Goal: Task Accomplishment & Management: Manage account settings

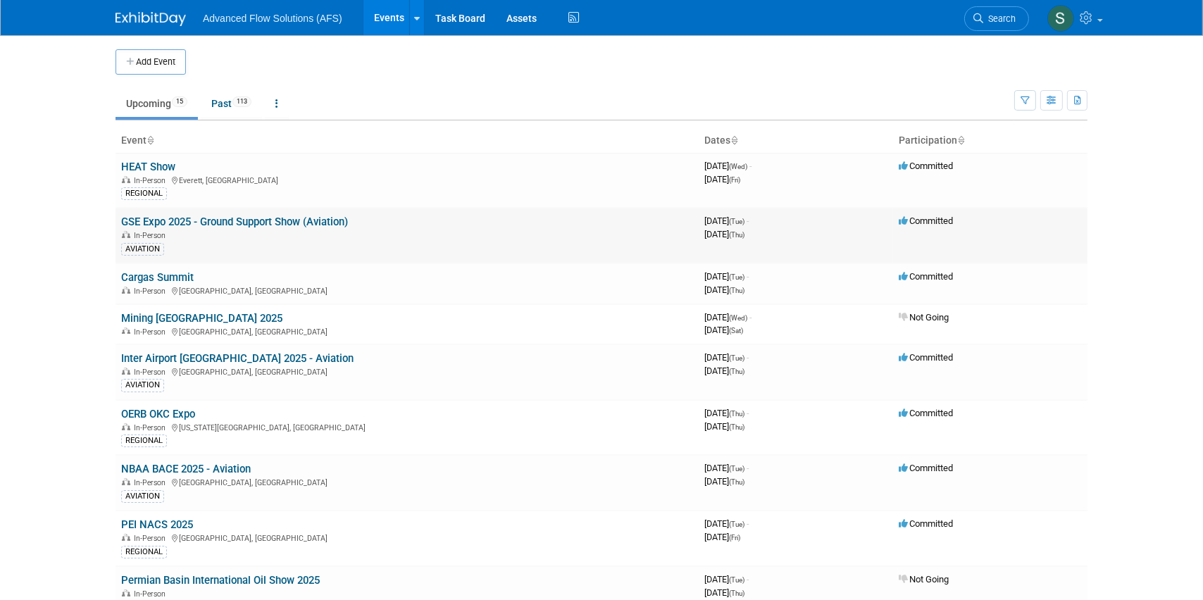
click at [151, 223] on link "GSE Expo 2025 - Ground Support Show (Aviation)" at bounding box center [234, 221] width 227 height 13
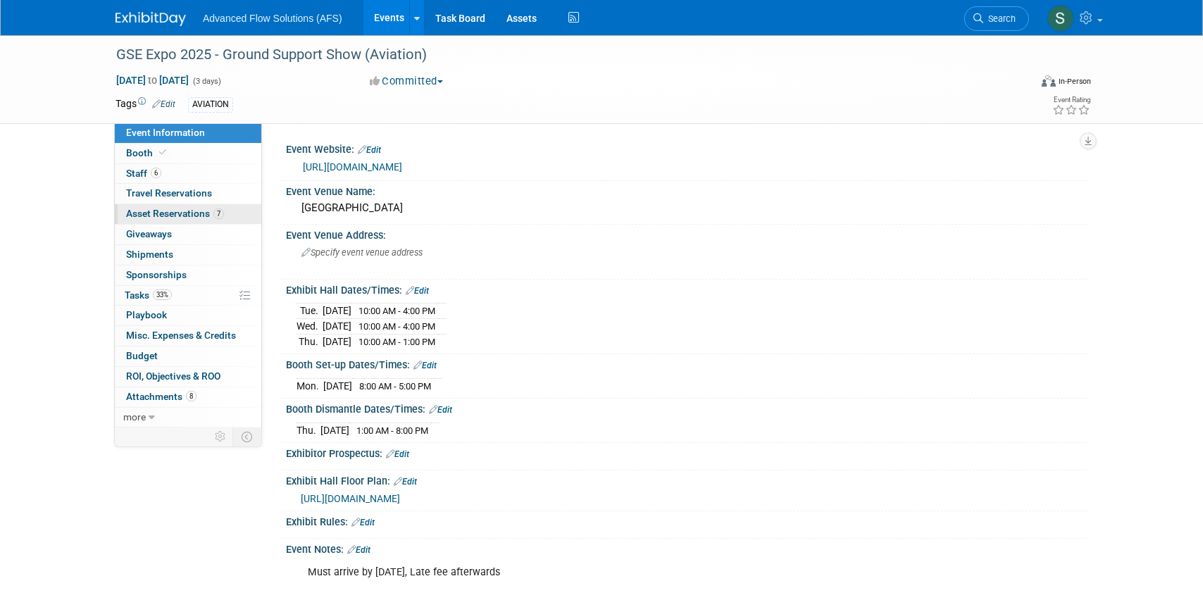
click at [179, 210] on span "Asset Reservations 7" at bounding box center [175, 213] width 98 height 11
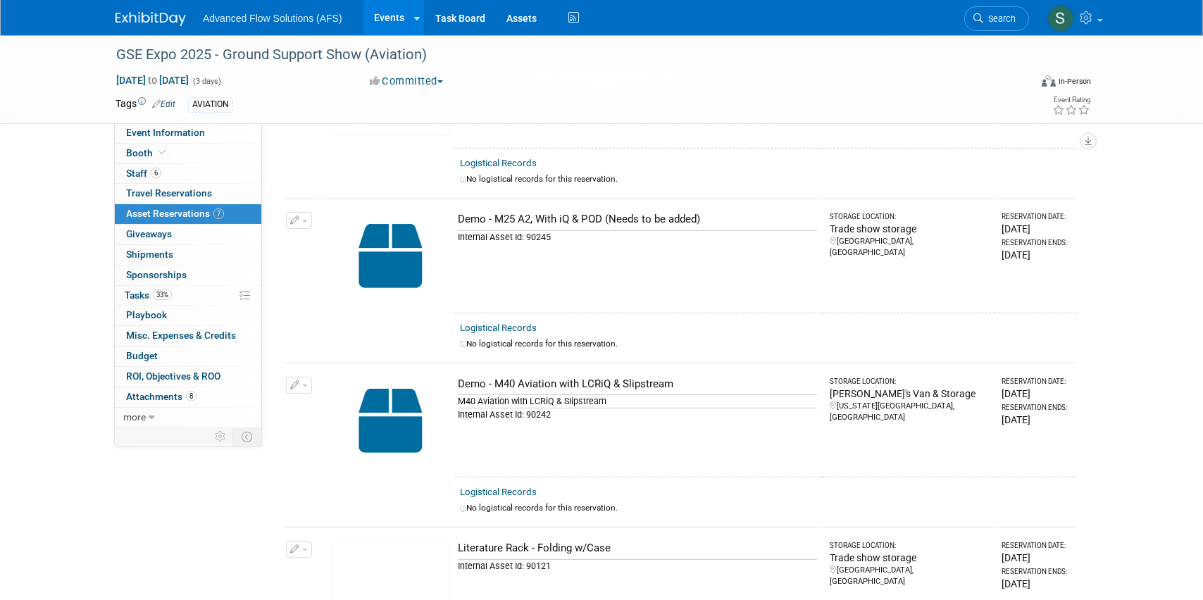
scroll to position [512, 0]
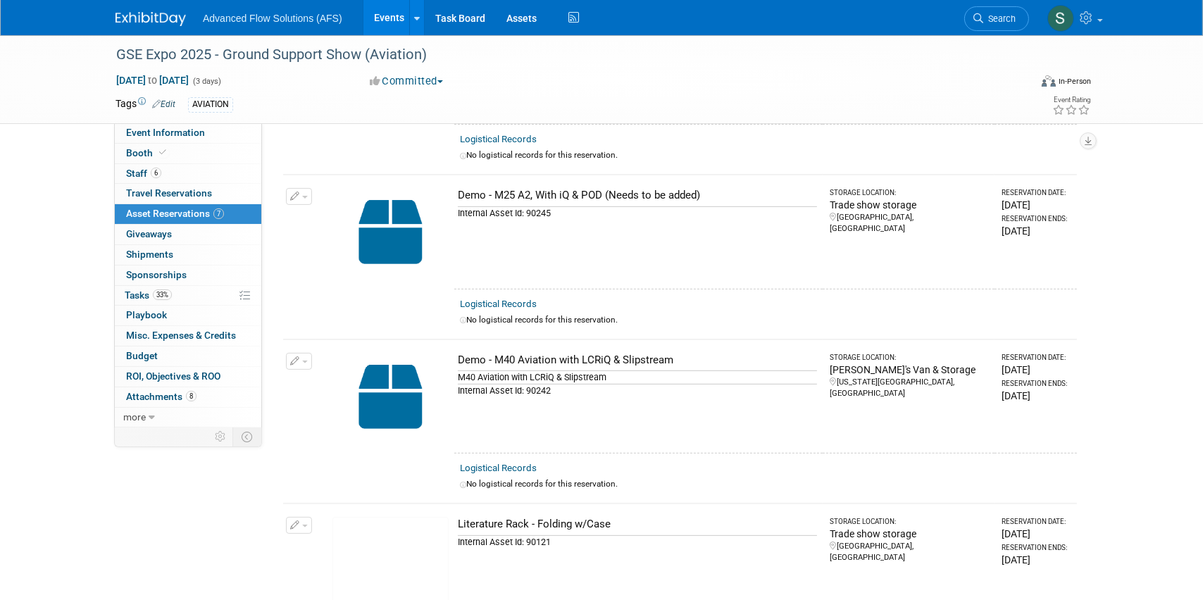
click at [306, 190] on button "button" at bounding box center [299, 196] width 26 height 17
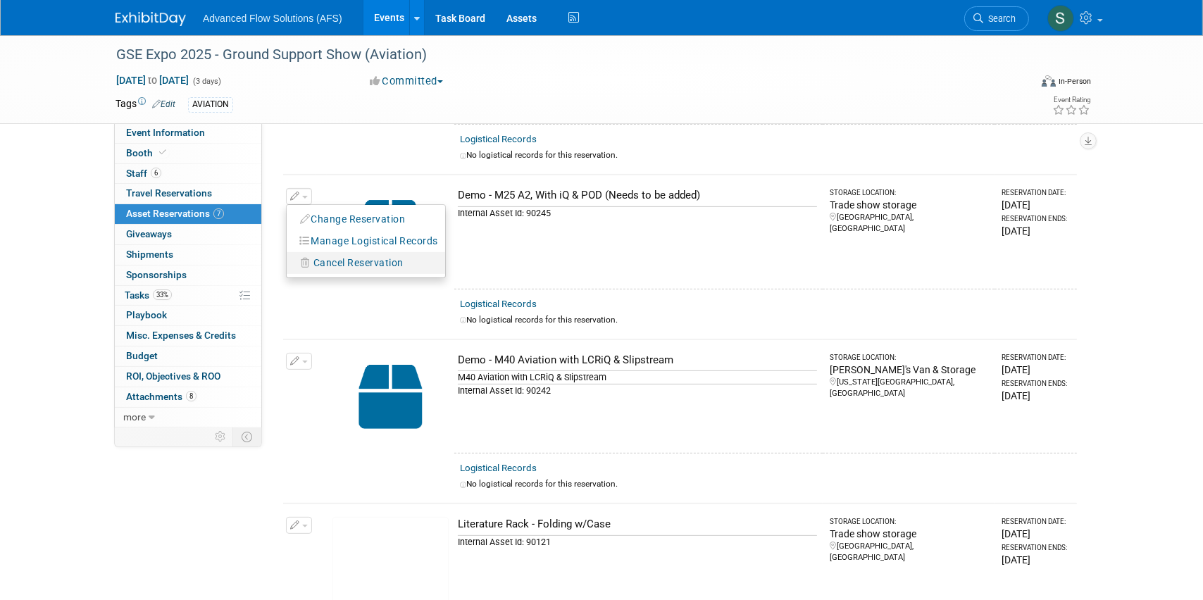
click at [350, 257] on span "Cancel Reservation" at bounding box center [358, 262] width 90 height 11
click at [459, 269] on link "Yes" at bounding box center [461, 274] width 41 height 23
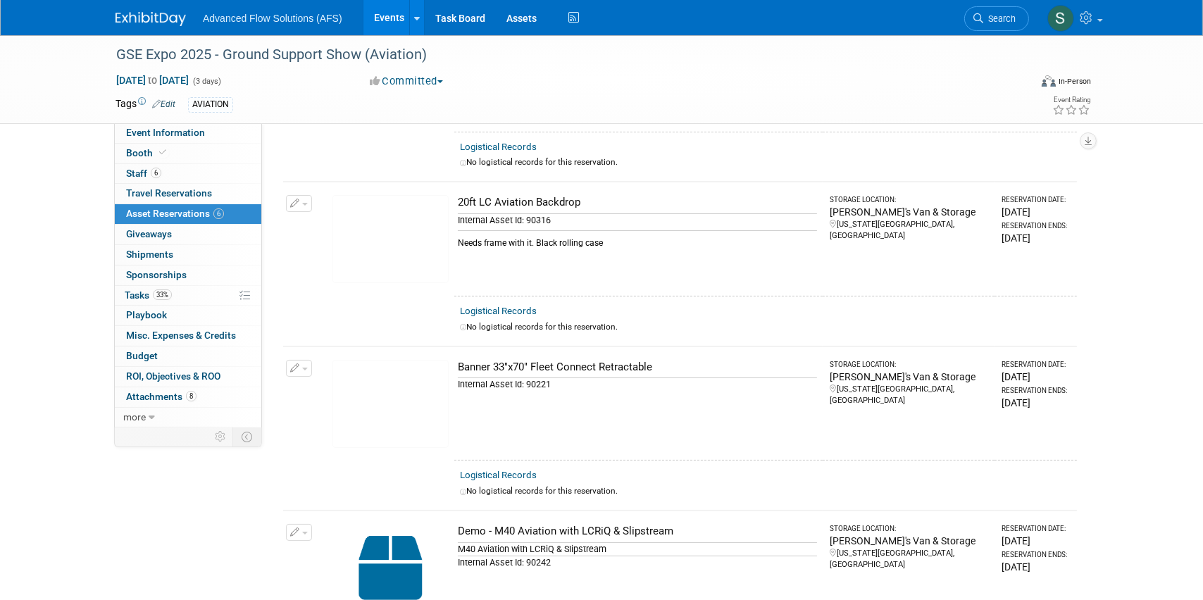
scroll to position [0, 0]
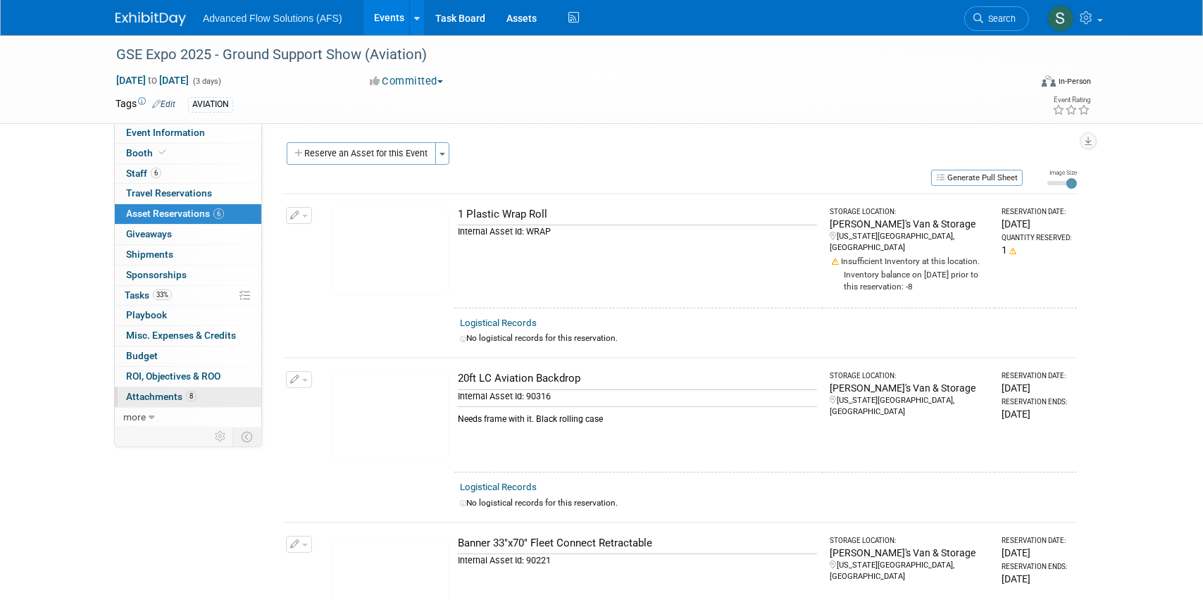
click at [161, 394] on span "Attachments 8" at bounding box center [161, 396] width 70 height 11
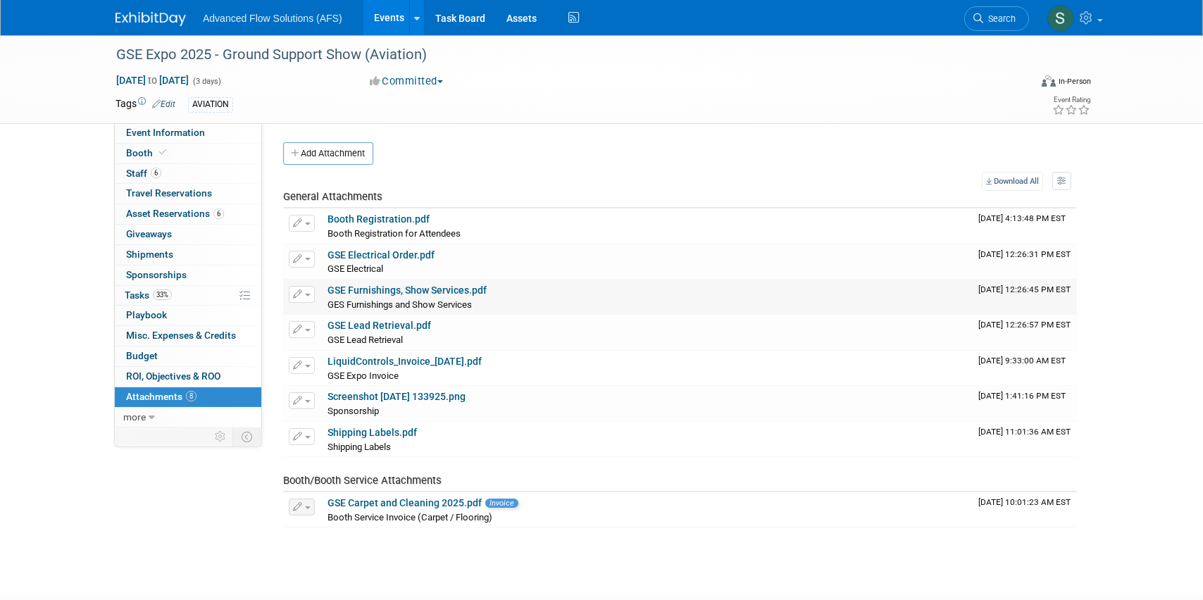
click at [378, 290] on link "GSE Furnishings, Show Services.pdf" at bounding box center [406, 289] width 159 height 11
click at [381, 289] on link "GSE Furnishings, Show Services.pdf" at bounding box center [406, 289] width 159 height 11
click at [310, 296] on button "button" at bounding box center [302, 294] width 26 height 17
click at [314, 311] on link "Download" at bounding box center [351, 316] width 124 height 20
click at [153, 210] on span "Asset Reservations 6" at bounding box center [175, 213] width 98 height 11
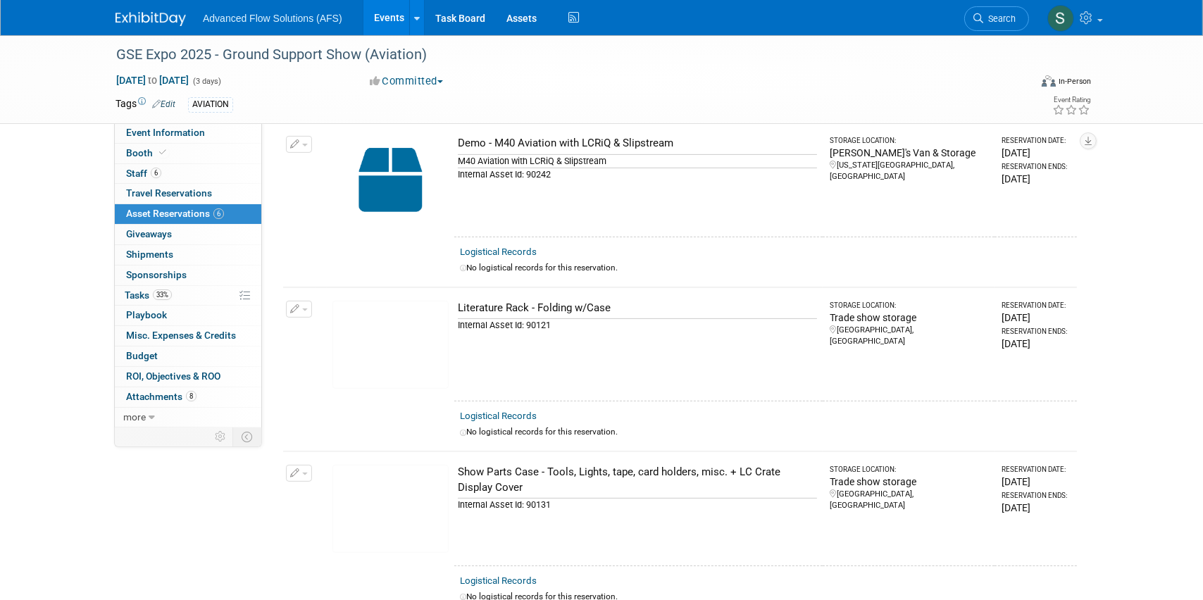
scroll to position [725, 0]
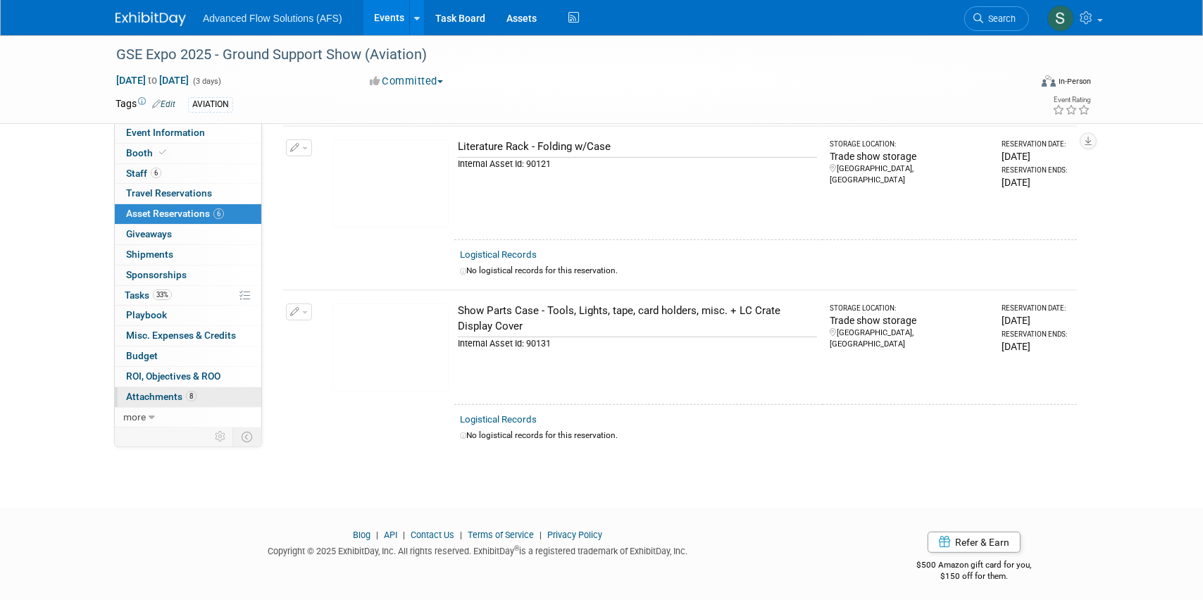
click at [150, 394] on span "Attachments 8" at bounding box center [161, 396] width 70 height 11
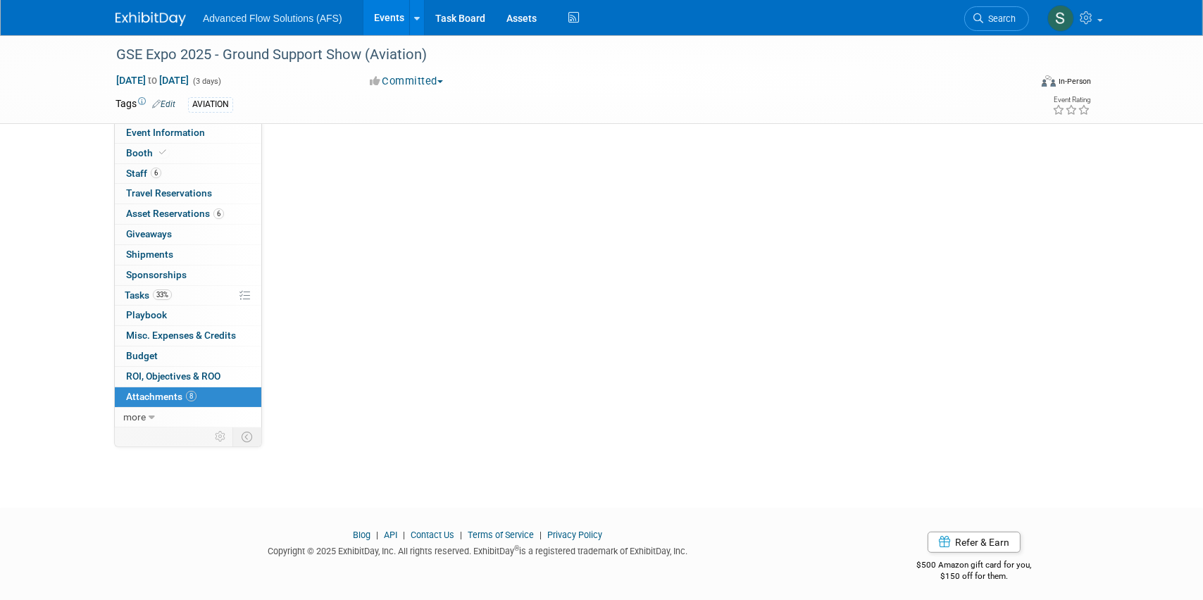
scroll to position [0, 0]
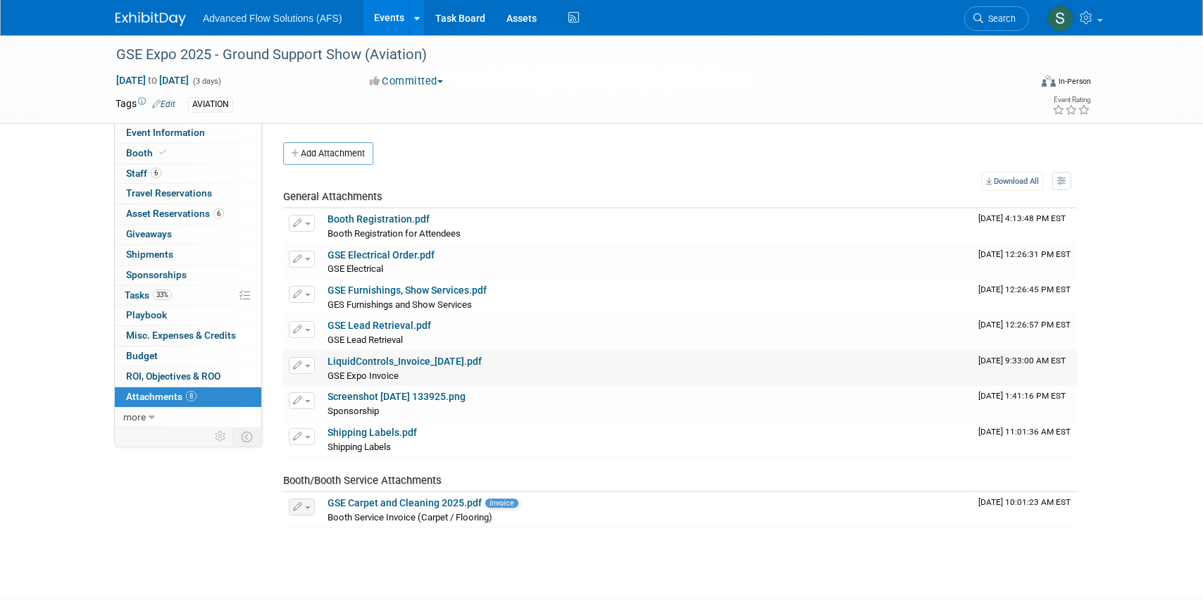
click at [351, 357] on link "LiquidControls_Invoice_2025-04-10.pdf" at bounding box center [404, 361] width 154 height 11
click at [357, 396] on link "Screenshot 2025-04-11 133925.png" at bounding box center [396, 396] width 138 height 11
click at [358, 429] on link "Shipping Labels.pdf" at bounding box center [371, 432] width 89 height 11
click at [366, 432] on link "Shipping Labels.pdf" at bounding box center [371, 432] width 89 height 11
click at [178, 211] on span "Asset Reservations 6" at bounding box center [175, 213] width 98 height 11
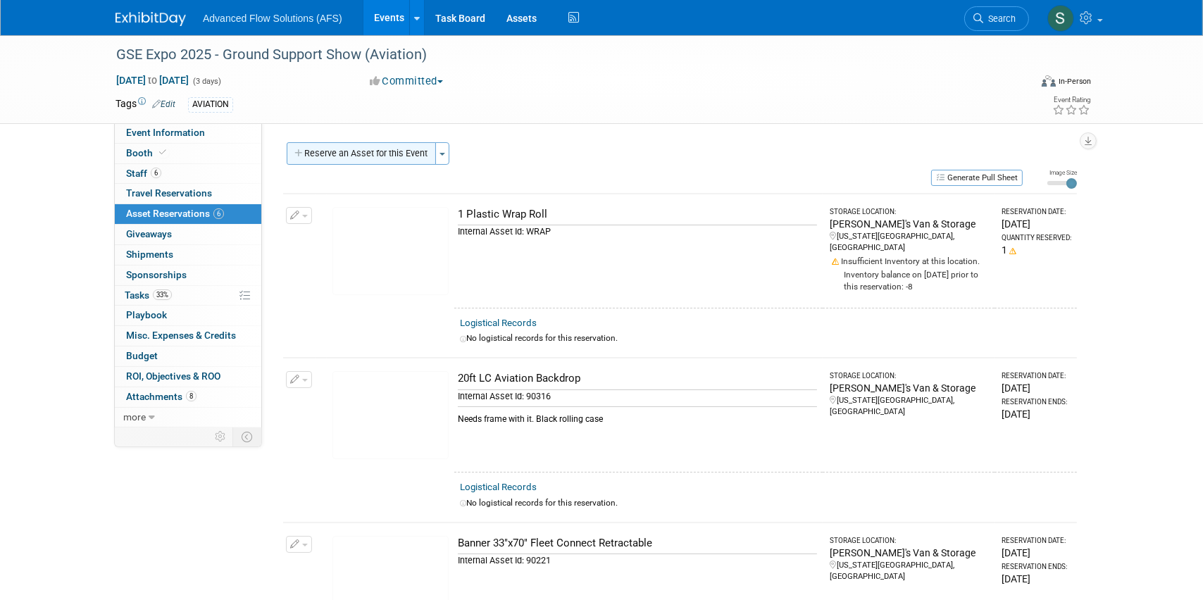
click at [396, 151] on button "Reserve an Asset for this Event" at bounding box center [361, 153] width 149 height 23
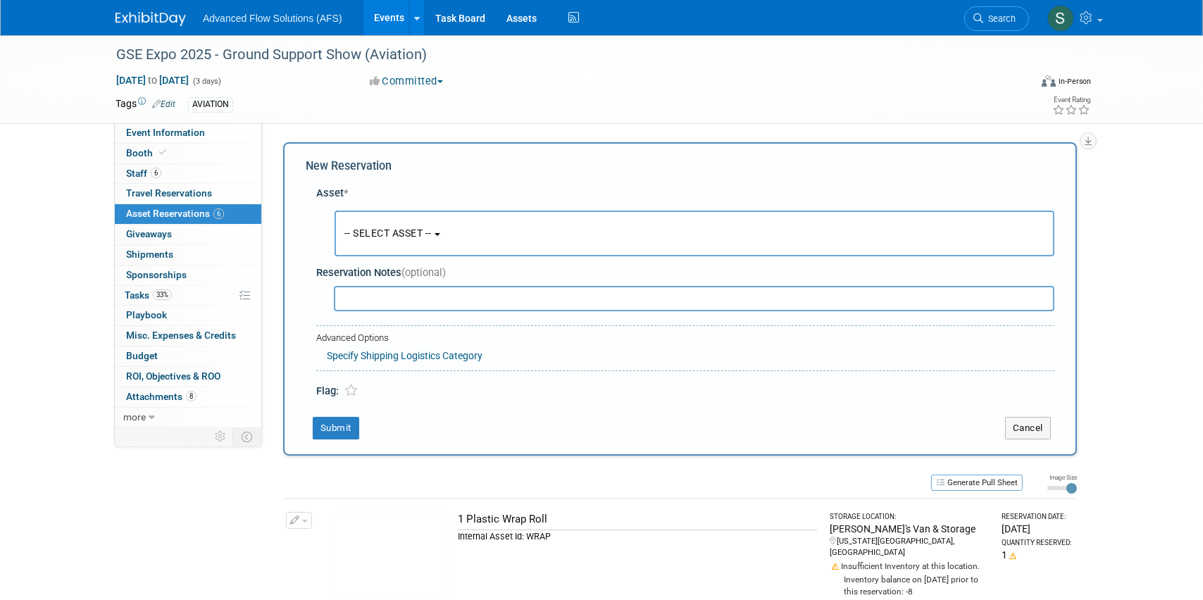
scroll to position [13, 0]
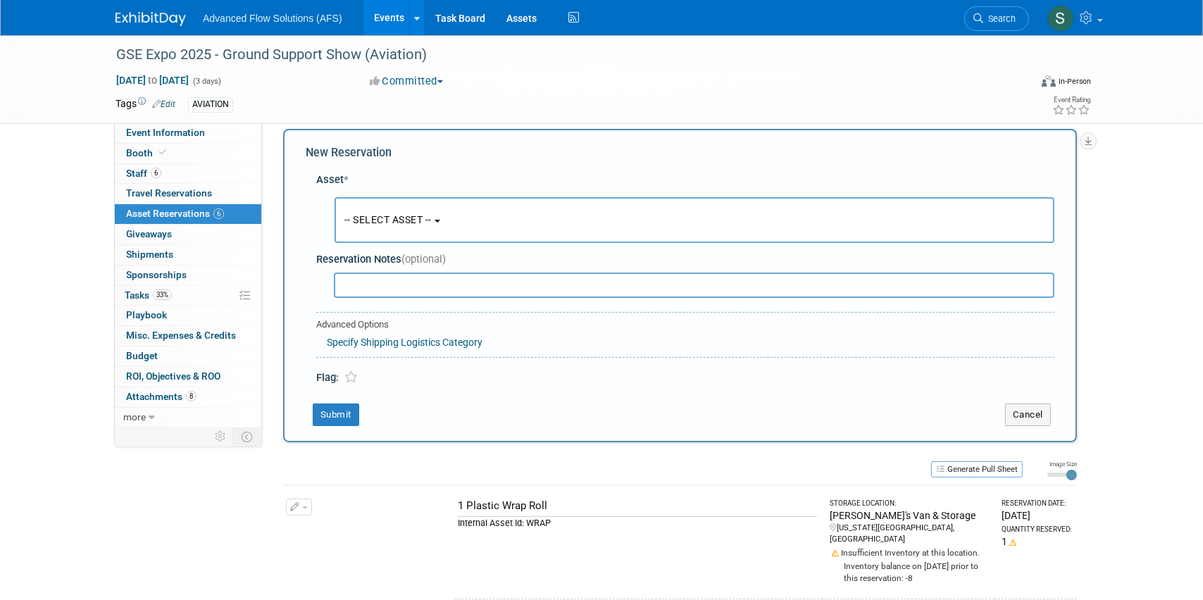
click at [441, 215] on button "-- SELECT ASSET --" at bounding box center [694, 220] width 720 height 46
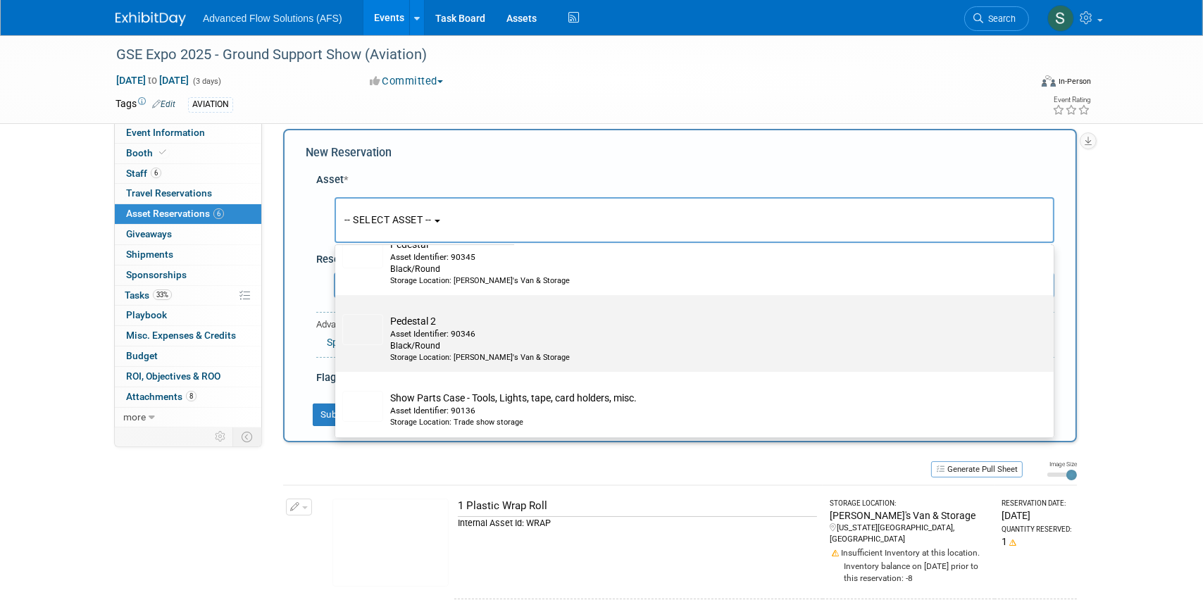
scroll to position [5888, 0]
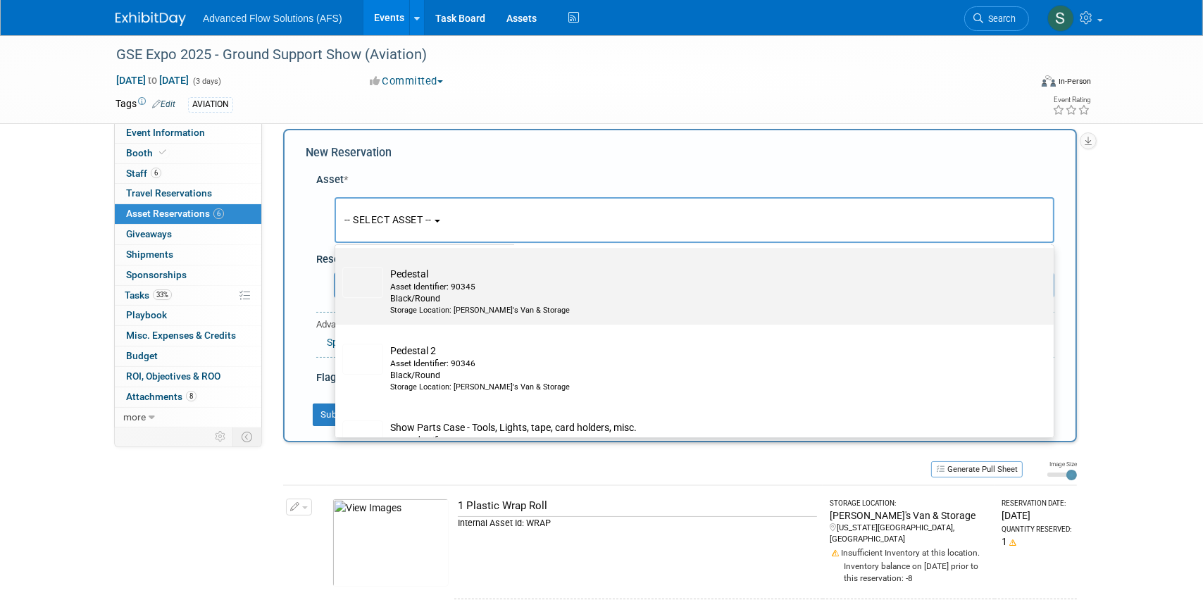
click at [366, 298] on img at bounding box center [362, 282] width 41 height 31
click at [337, 265] on input "Pedestal Asset Identifier: 90345 Black/Round Storage Location: [PERSON_NAME]'s …" at bounding box center [332, 260] width 9 height 9
select select "10726087"
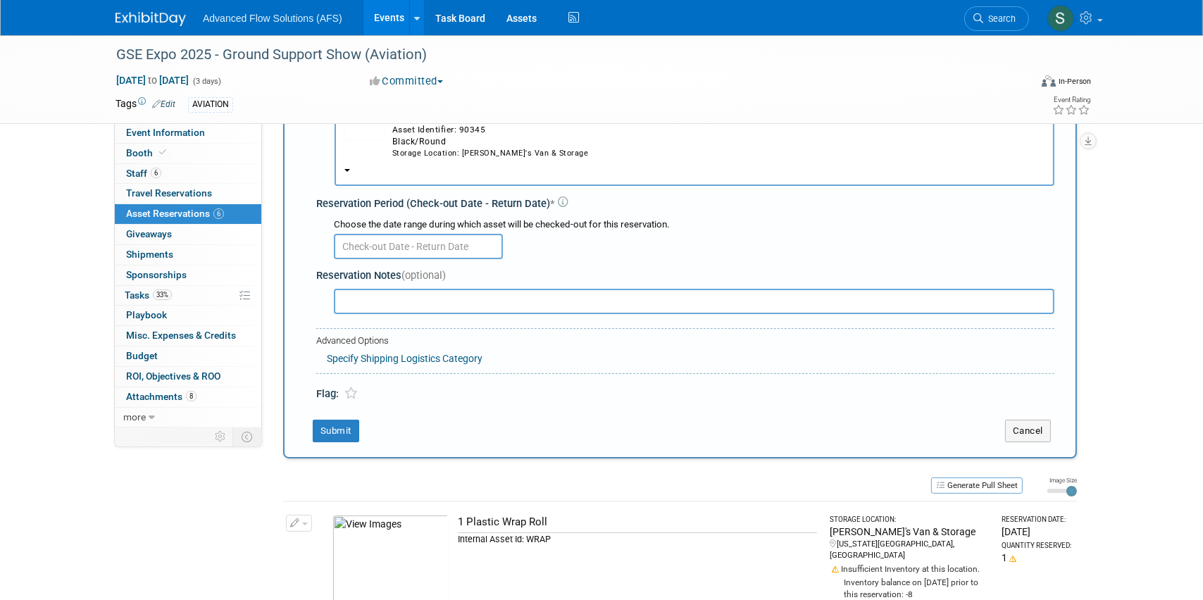
scroll to position [13, 0]
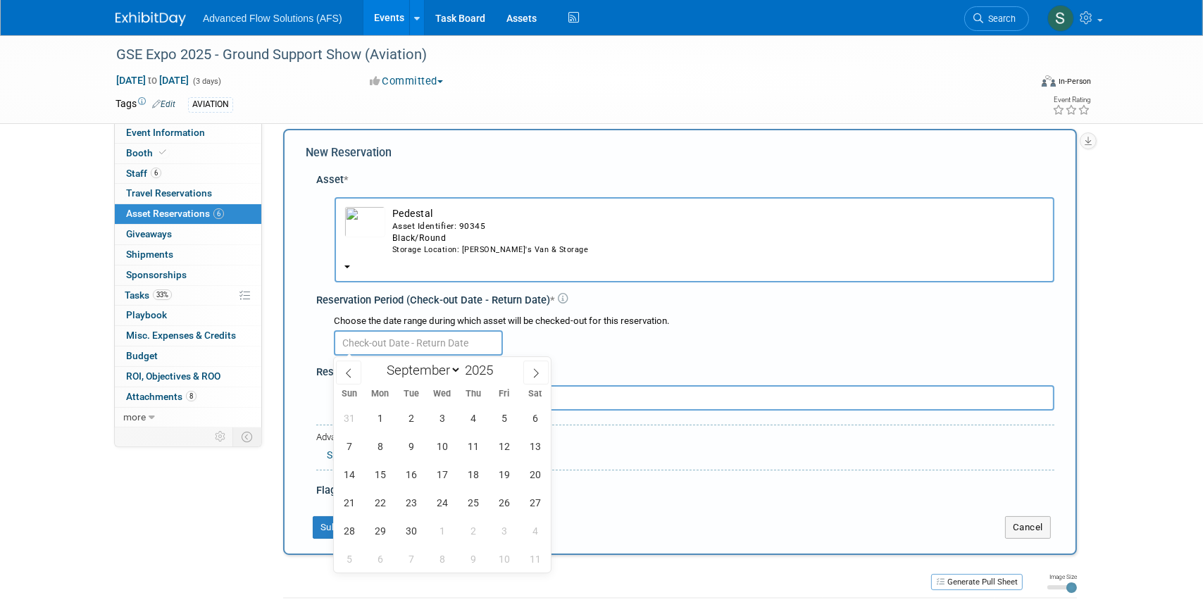
click at [462, 339] on input "text" at bounding box center [418, 342] width 169 height 25
click at [346, 372] on icon at bounding box center [348, 372] width 5 height 9
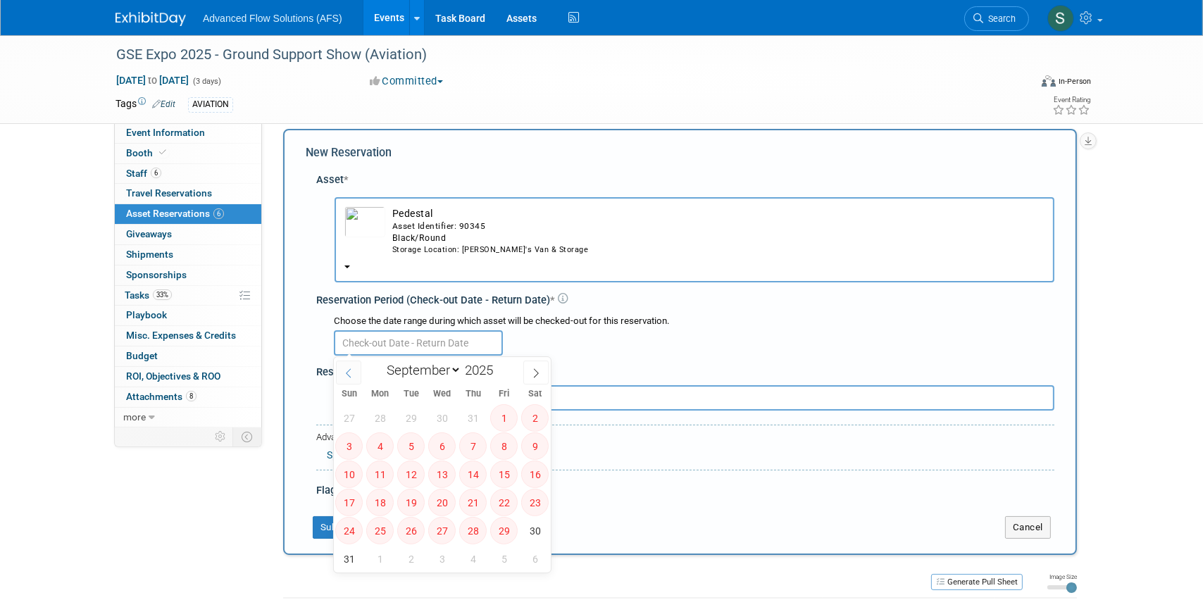
select select "7"
click at [384, 536] on span "25" at bounding box center [379, 530] width 27 height 27
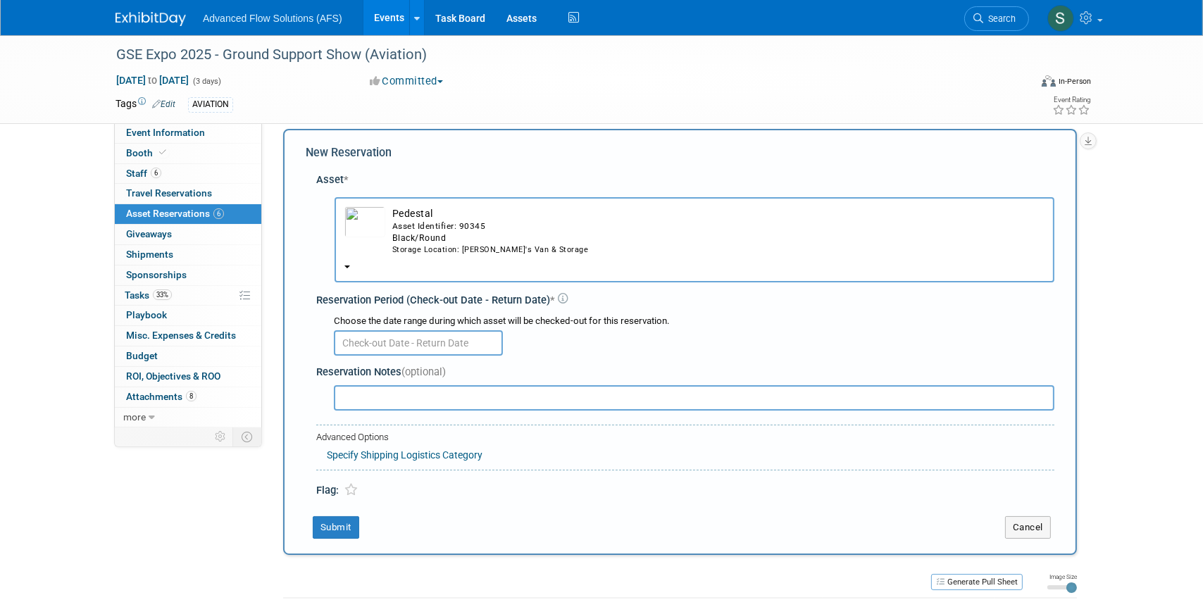
click at [623, 335] on div at bounding box center [694, 341] width 720 height 27
click at [170, 127] on span "Event Information" at bounding box center [165, 132] width 79 height 11
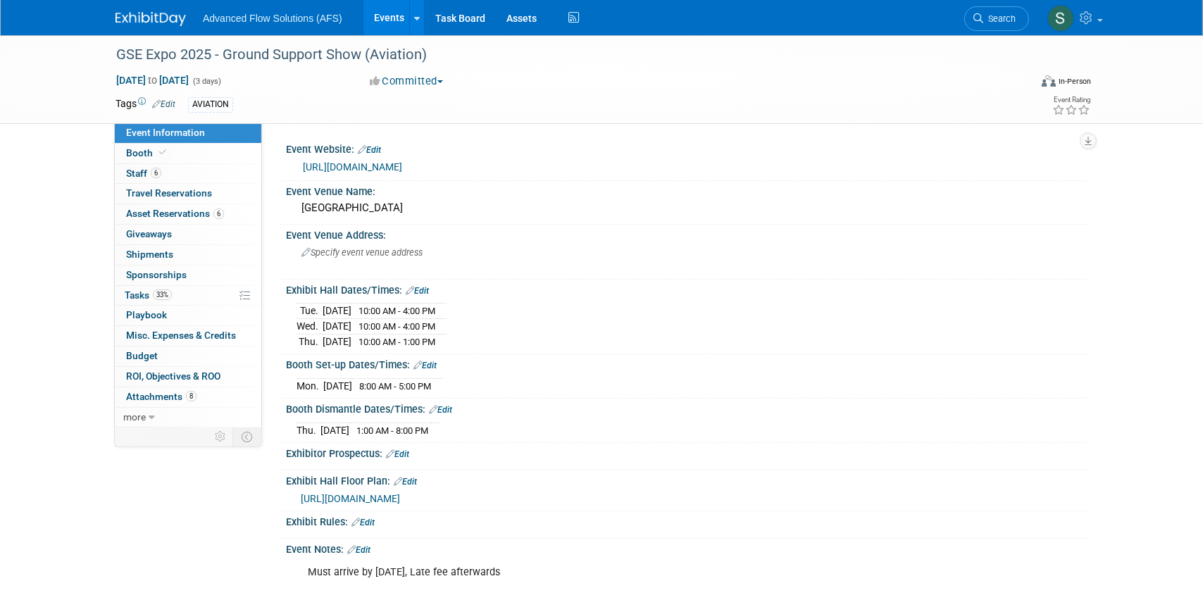
click at [149, 19] on img at bounding box center [150, 19] width 70 height 14
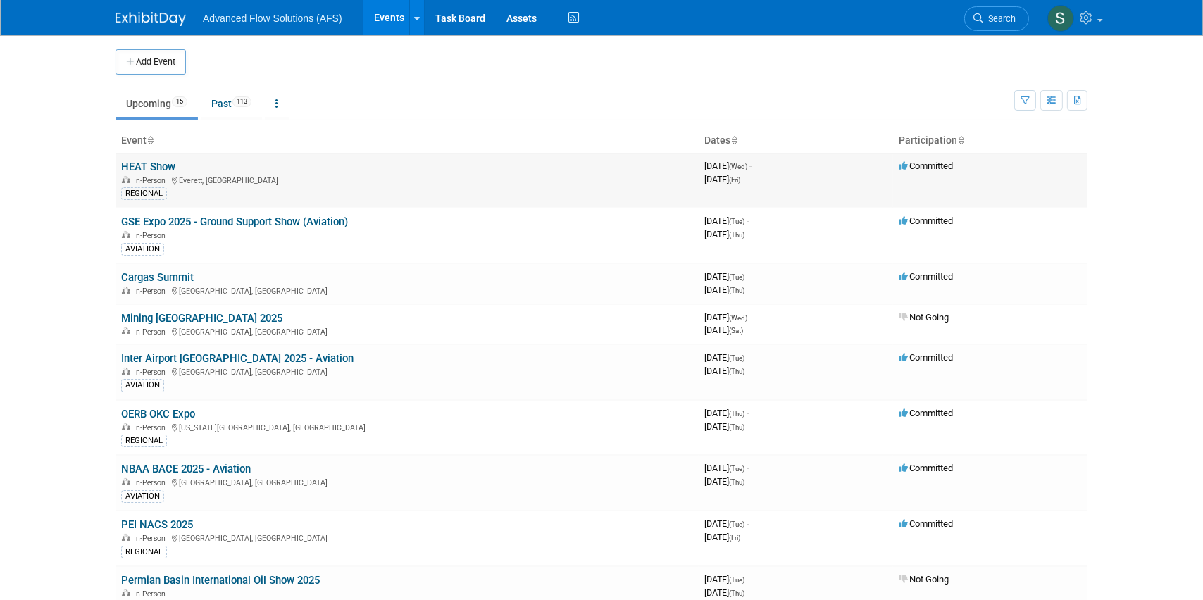
click at [158, 177] on span "In-Person" at bounding box center [152, 180] width 36 height 9
click at [161, 168] on link "HEAT Show" at bounding box center [148, 167] width 54 height 13
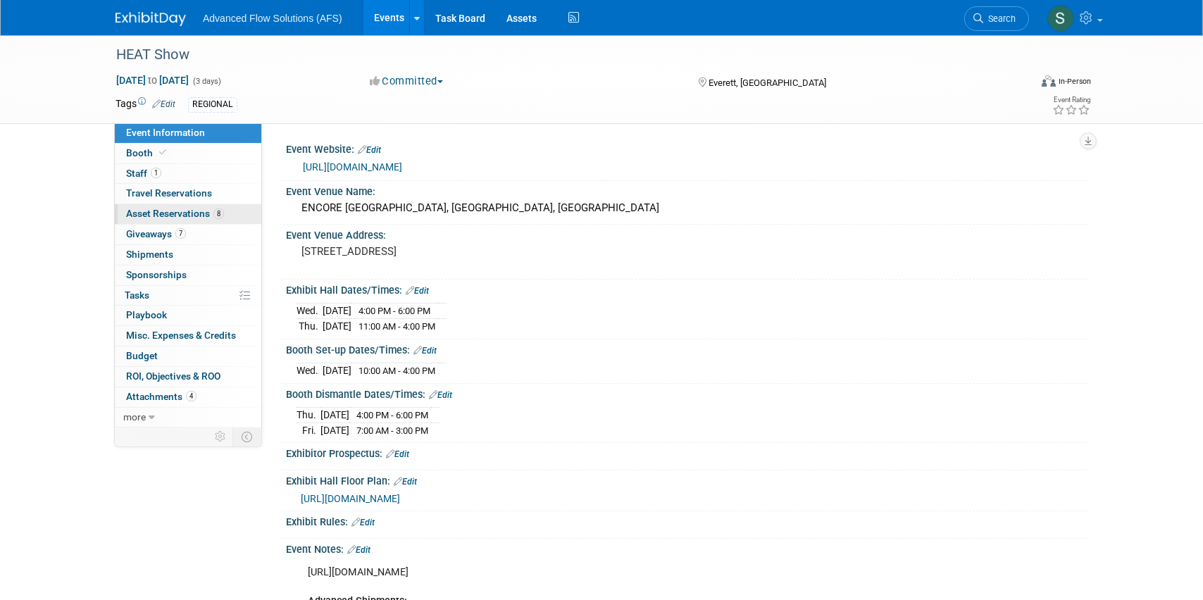
click at [166, 212] on span "Asset Reservations 8" at bounding box center [175, 213] width 98 height 11
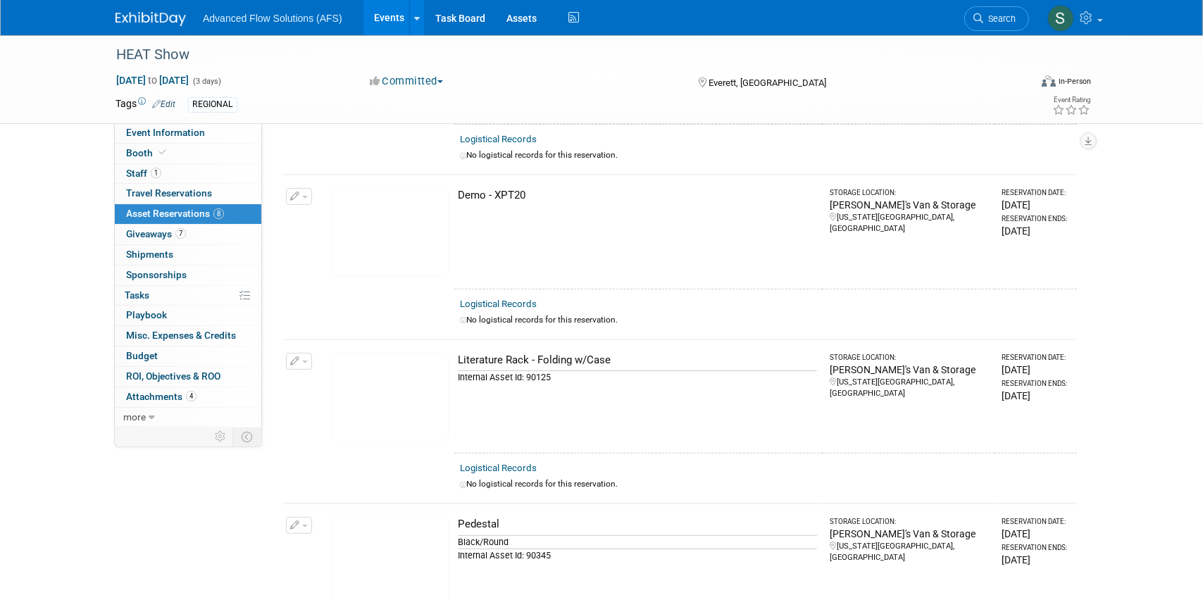
scroll to position [704, 0]
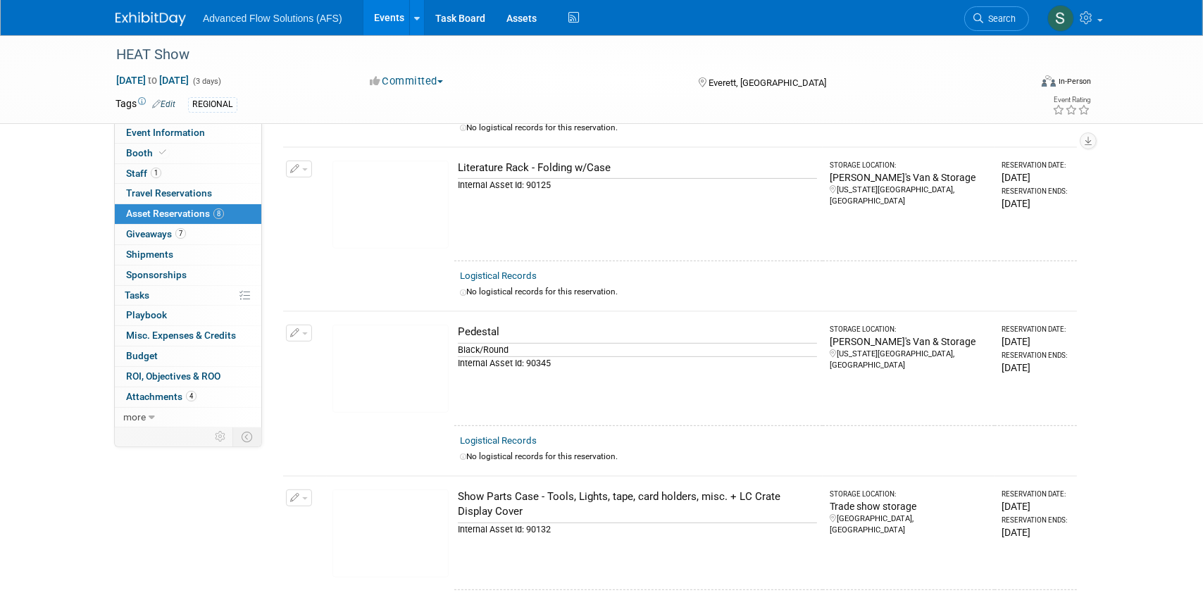
click at [308, 326] on button "button" at bounding box center [299, 333] width 26 height 17
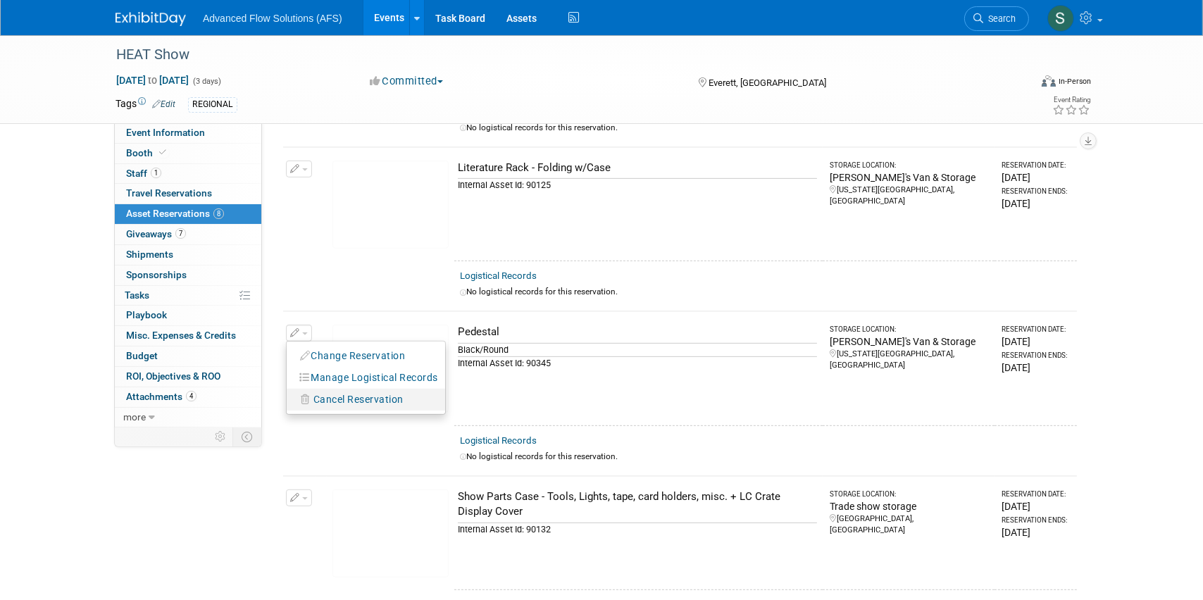
click at [341, 394] on span "Cancel Reservation" at bounding box center [358, 399] width 90 height 11
click at [455, 408] on icon at bounding box center [452, 412] width 8 height 8
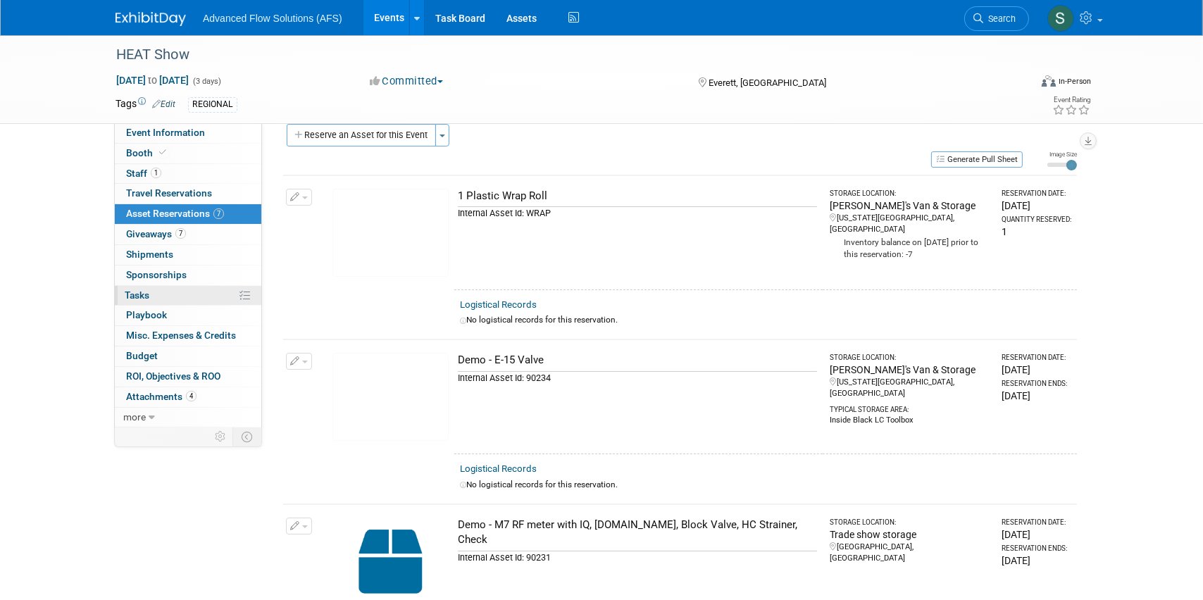
scroll to position [0, 0]
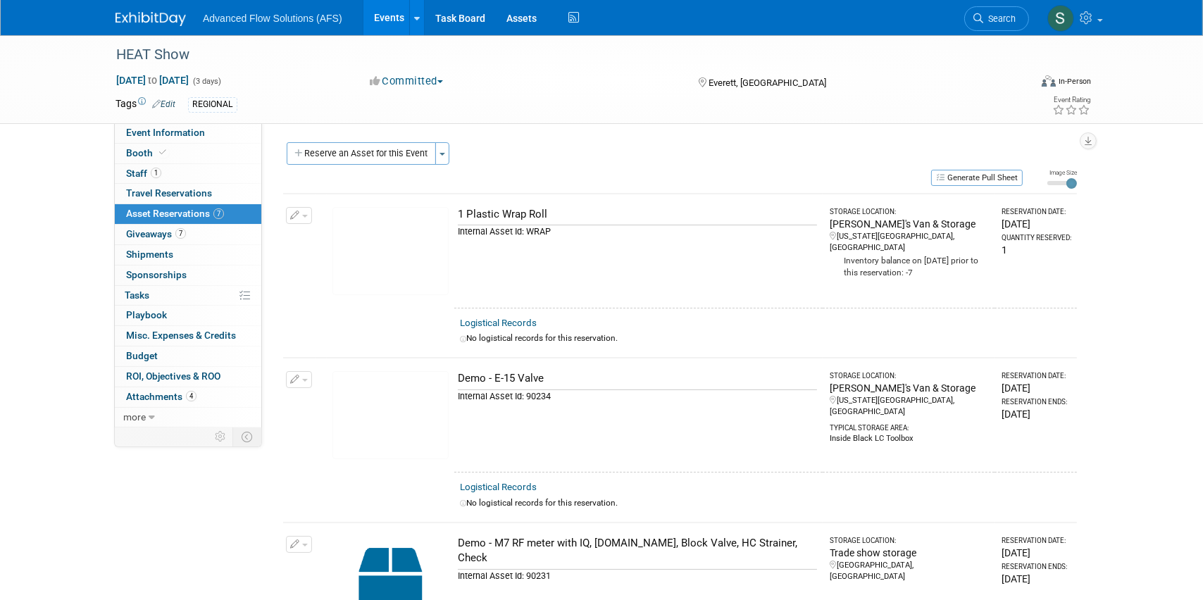
click at [144, 17] on img at bounding box center [150, 19] width 70 height 14
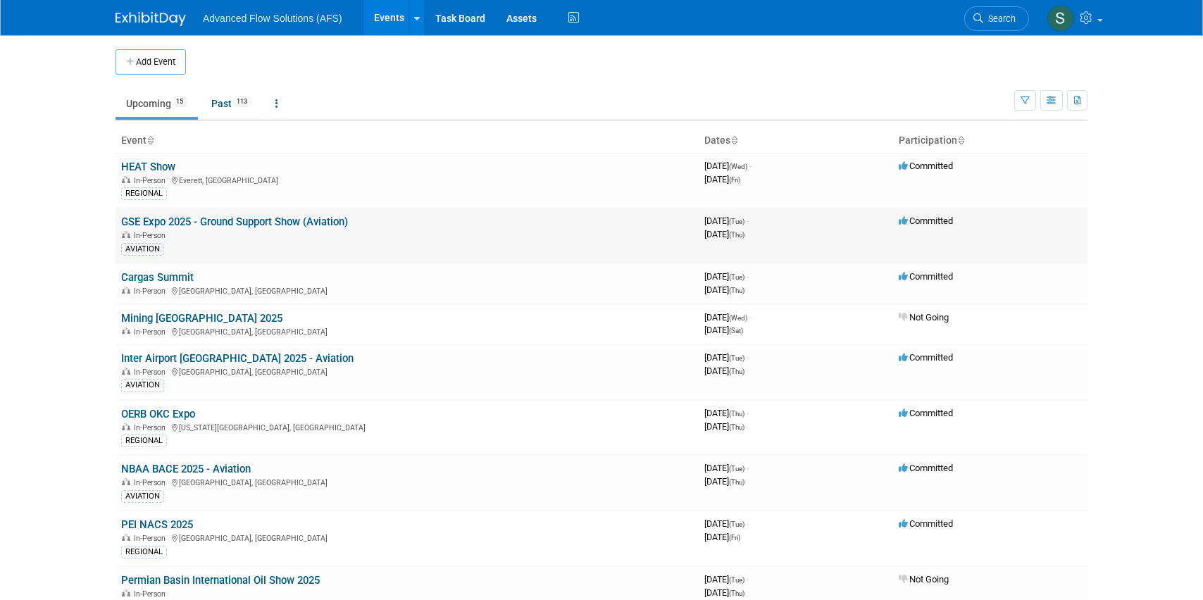
click at [184, 226] on link "GSE Expo 2025 - Ground Support Show (Aviation)" at bounding box center [234, 221] width 227 height 13
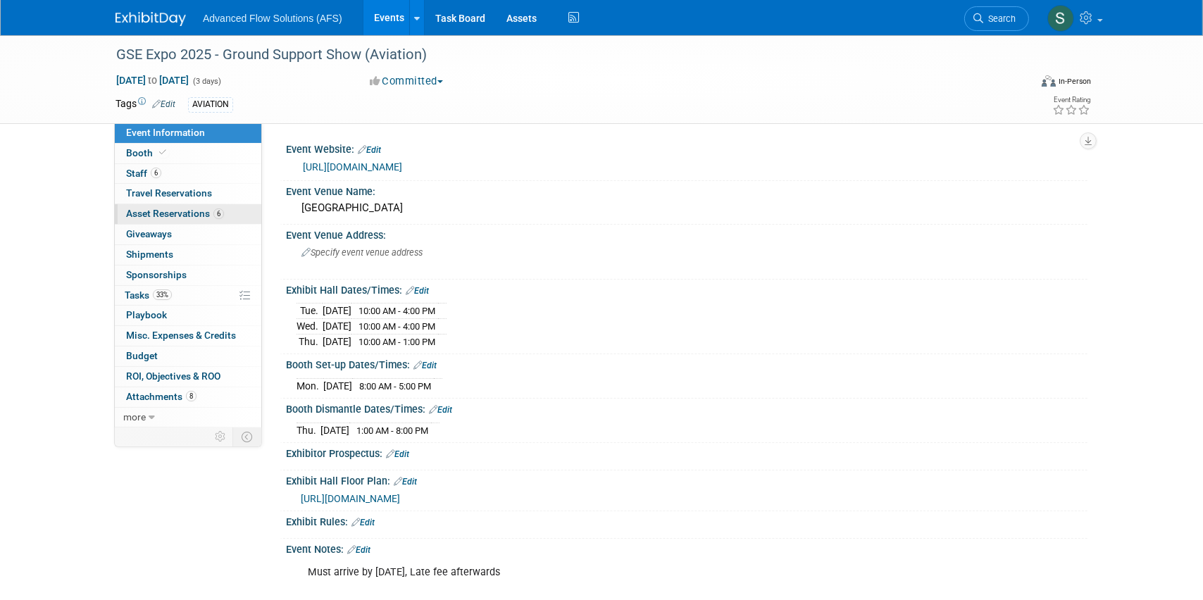
click at [182, 214] on span "Asset Reservations 6" at bounding box center [175, 213] width 98 height 11
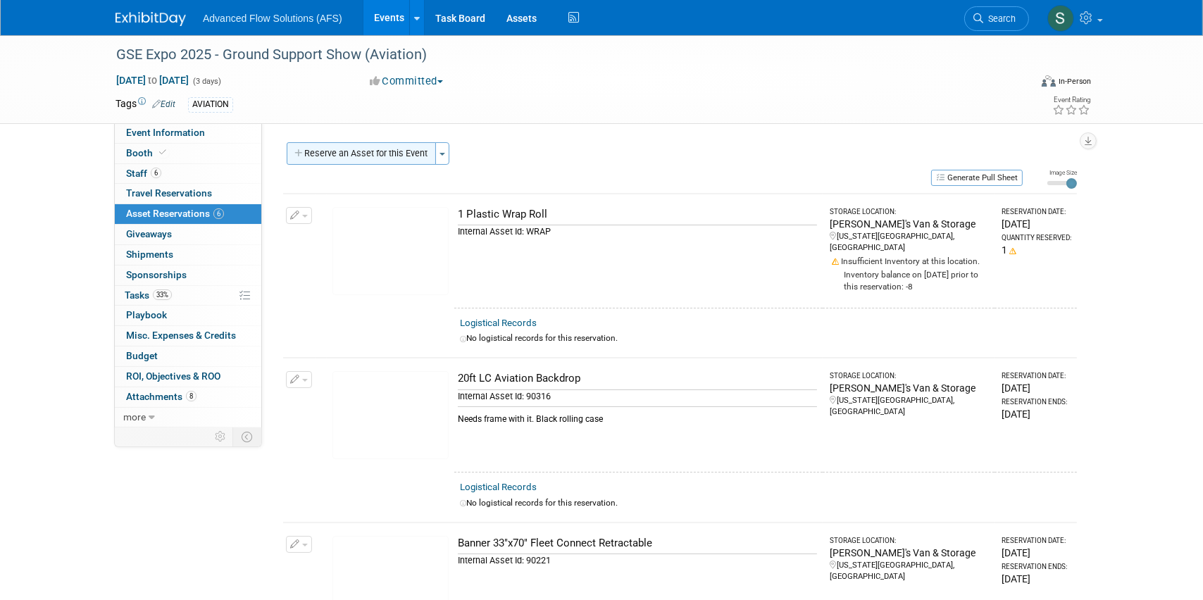
click at [342, 153] on button "Reserve an Asset for this Event" at bounding box center [361, 153] width 149 height 23
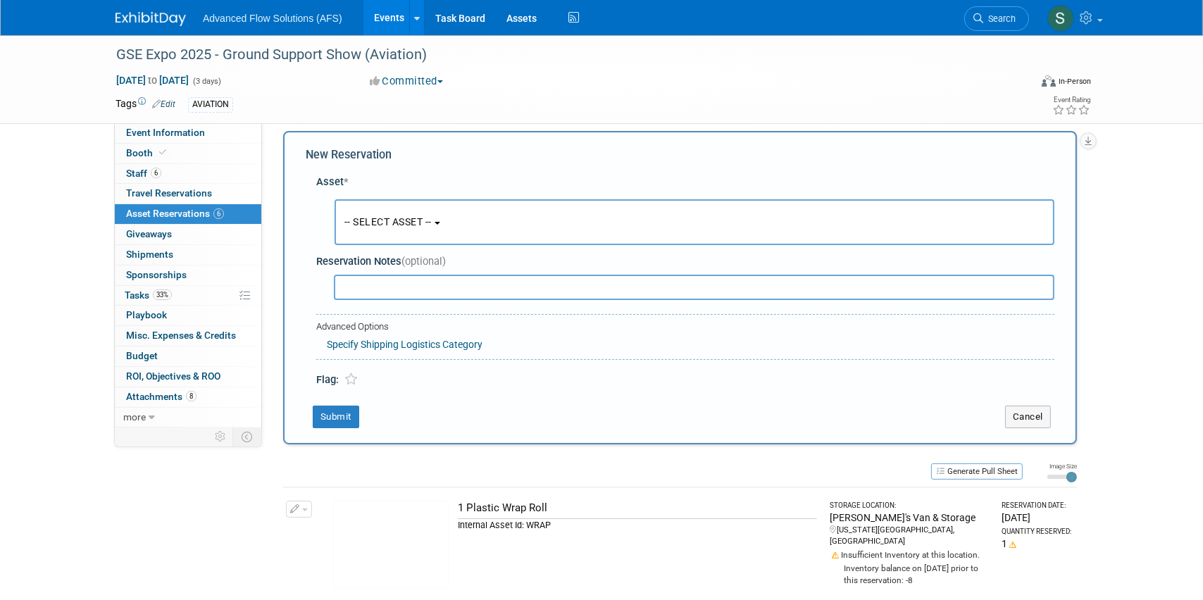
scroll to position [13, 0]
click at [432, 217] on span "-- SELECT ASSET --" at bounding box center [387, 219] width 87 height 11
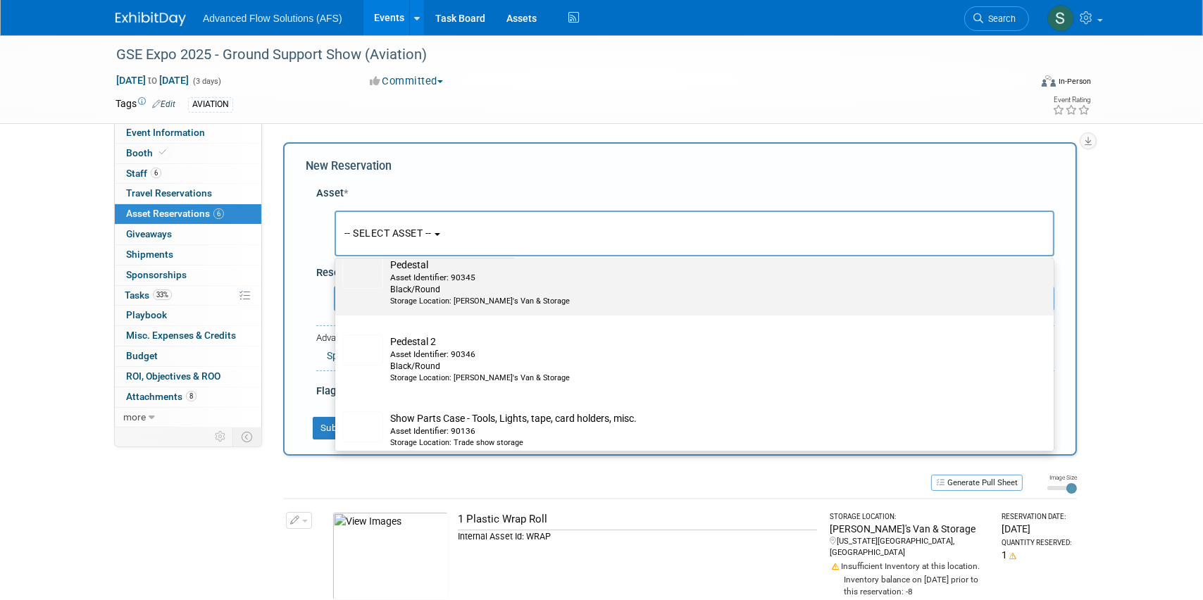
scroll to position [5881, 0]
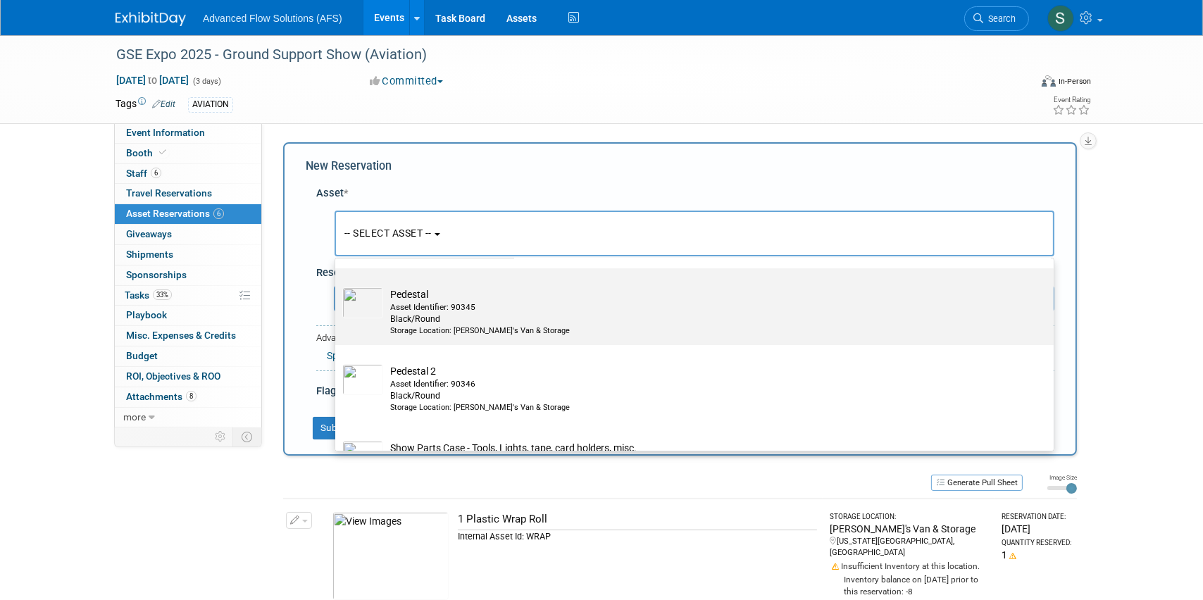
click at [389, 318] on td "Pedestal Asset Identifier: 90345 Black/Round Storage Location: [PERSON_NAME]'s …" at bounding box center [704, 311] width 642 height 49
click at [337, 285] on input "Pedestal Asset Identifier: 90345 Black/Round Storage Location: [PERSON_NAME]'s …" at bounding box center [332, 280] width 9 height 9
select select "10726087"
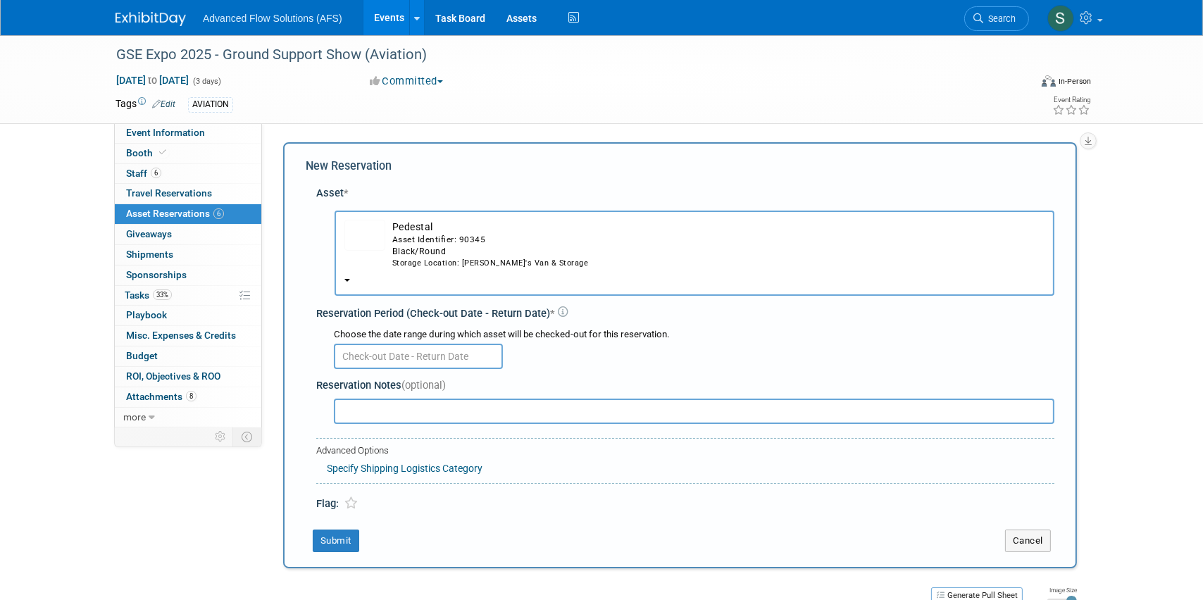
click at [434, 357] on input "text" at bounding box center [418, 356] width 169 height 25
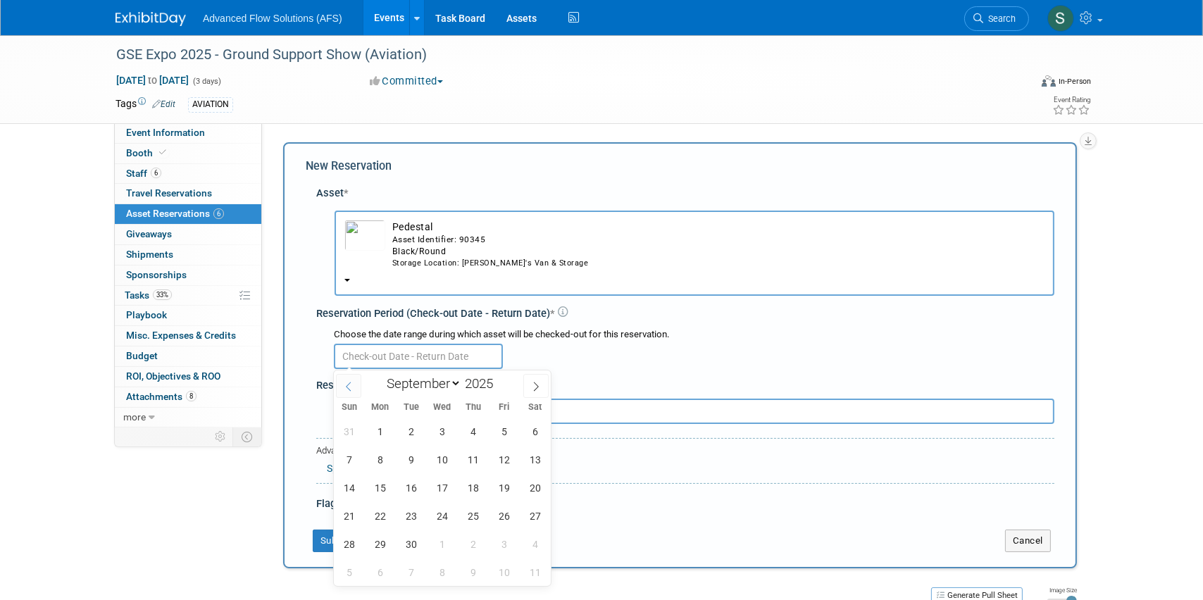
click at [344, 386] on icon at bounding box center [349, 387] width 10 height 10
select select "7"
click at [379, 544] on span "25" at bounding box center [379, 543] width 27 height 27
type input "[DATE]"
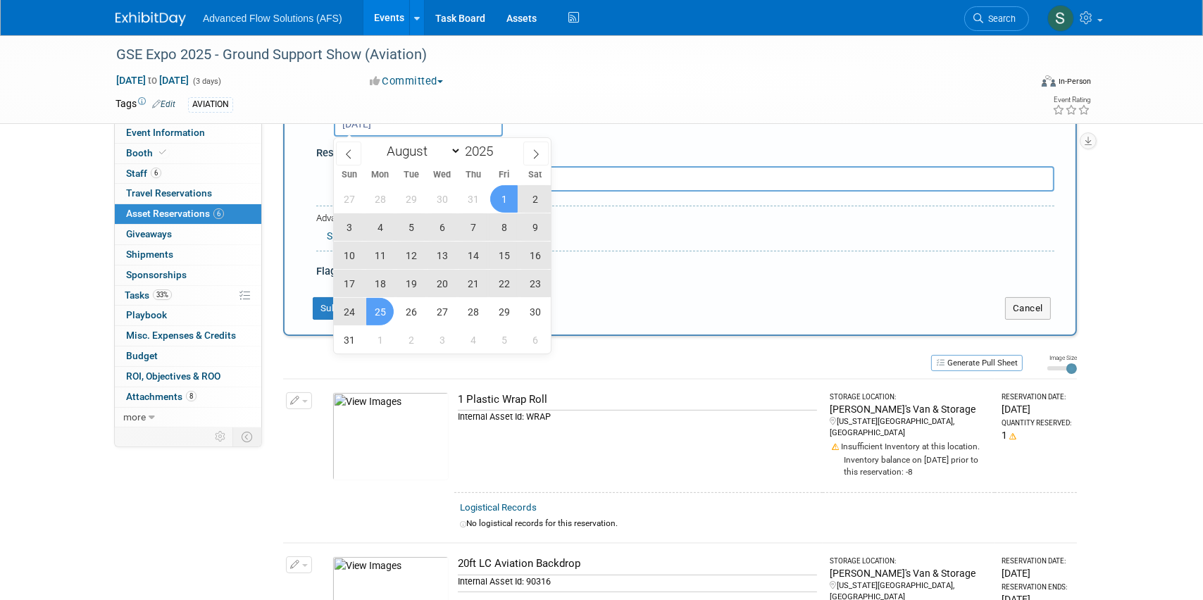
scroll to position [256, 0]
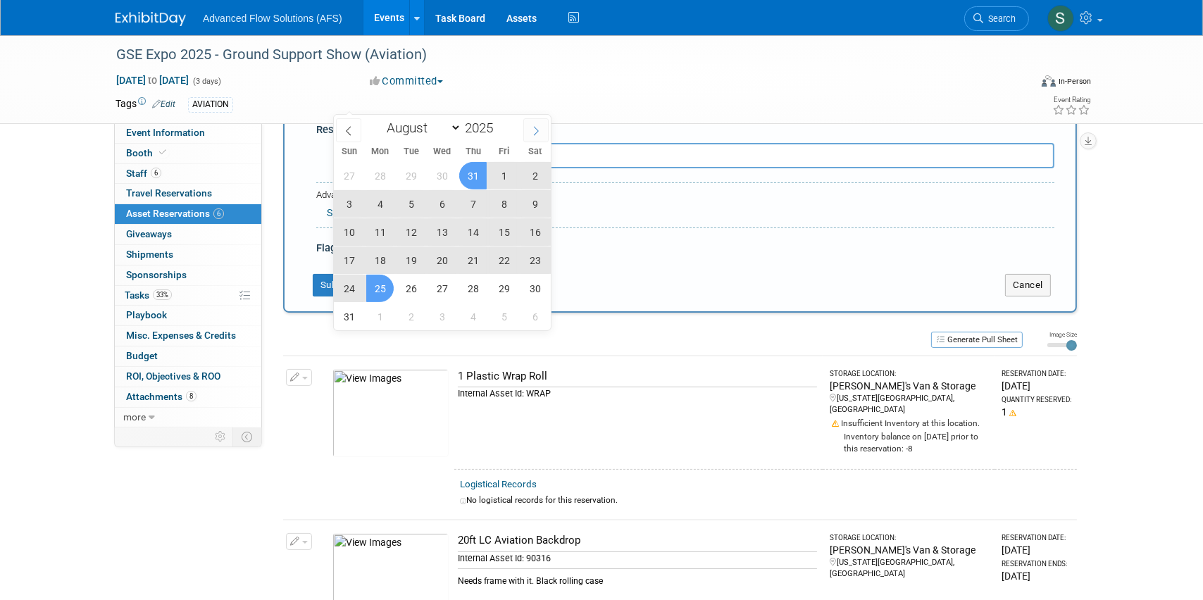
click at [534, 131] on icon at bounding box center [536, 131] width 10 height 10
select select "8"
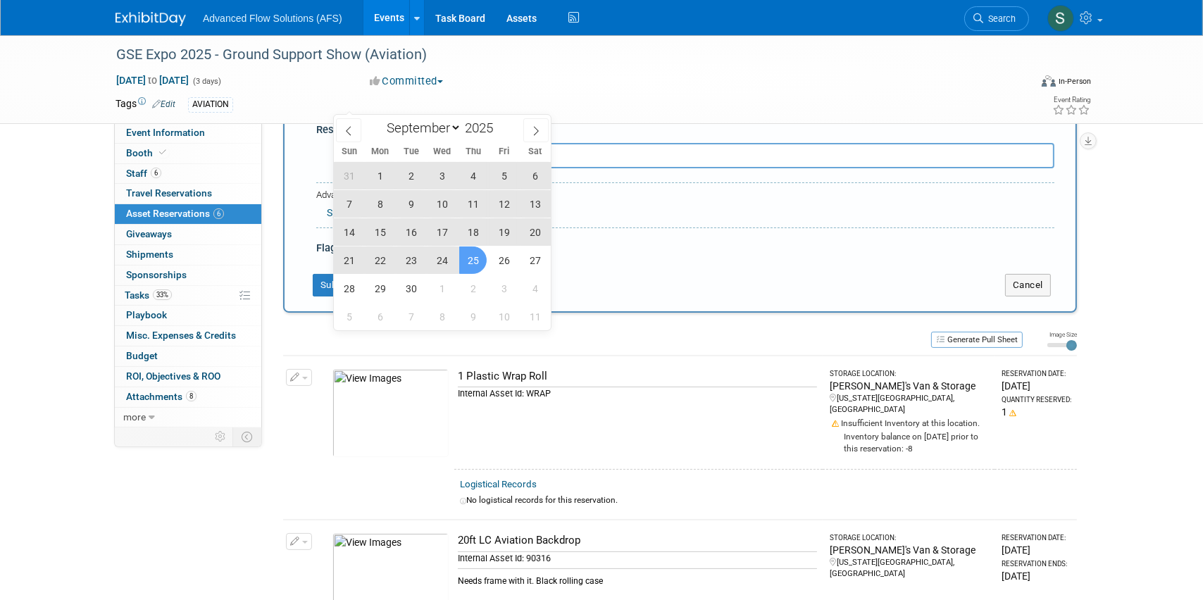
click at [469, 259] on span "25" at bounding box center [472, 259] width 27 height 27
type input "[DATE] to [DATE]"
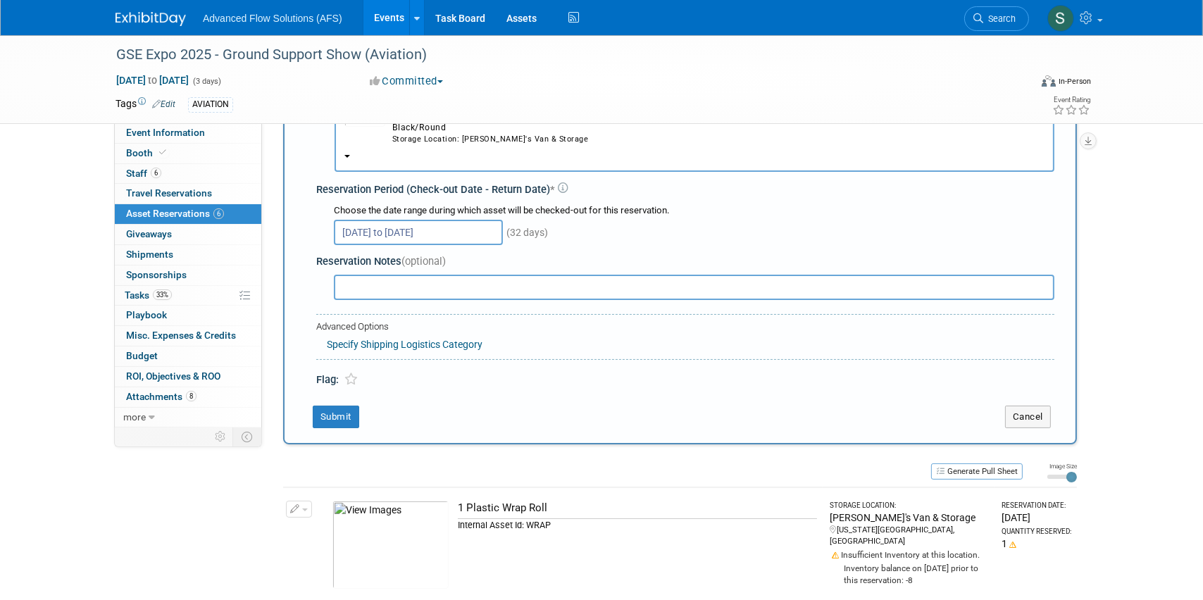
scroll to position [63, 0]
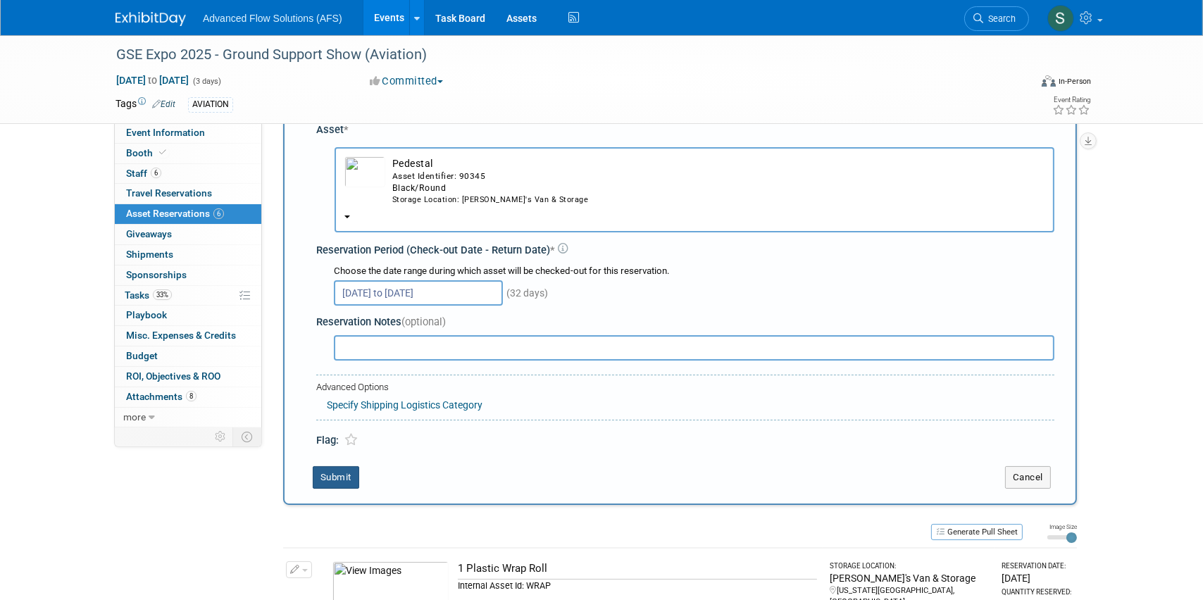
click at [327, 477] on button "Submit" at bounding box center [336, 477] width 46 height 23
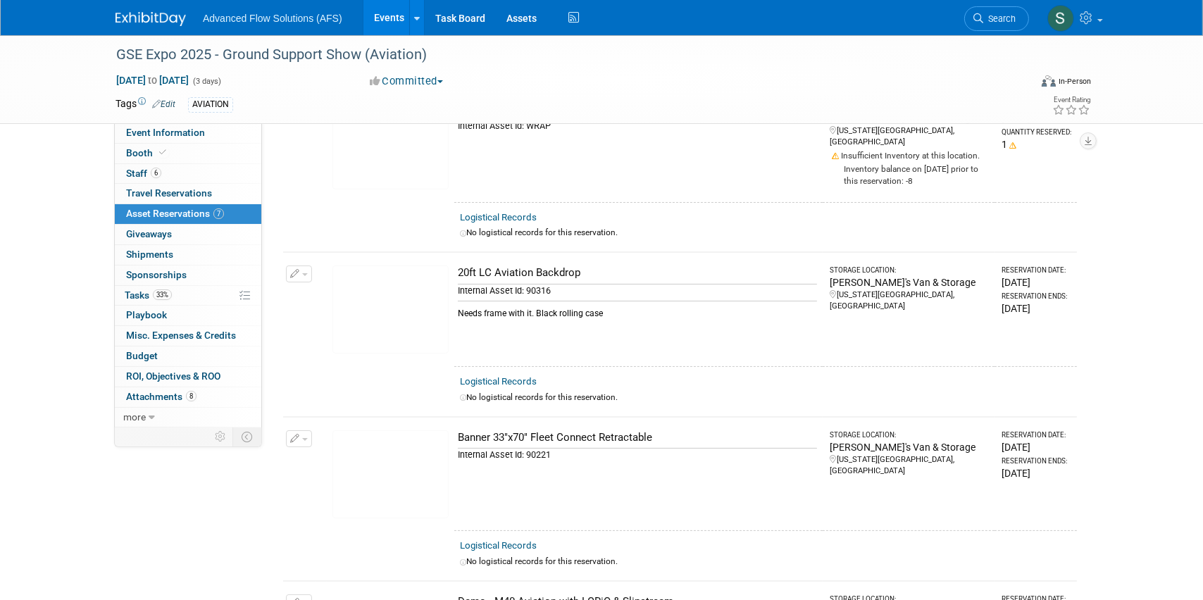
scroll to position [0, 0]
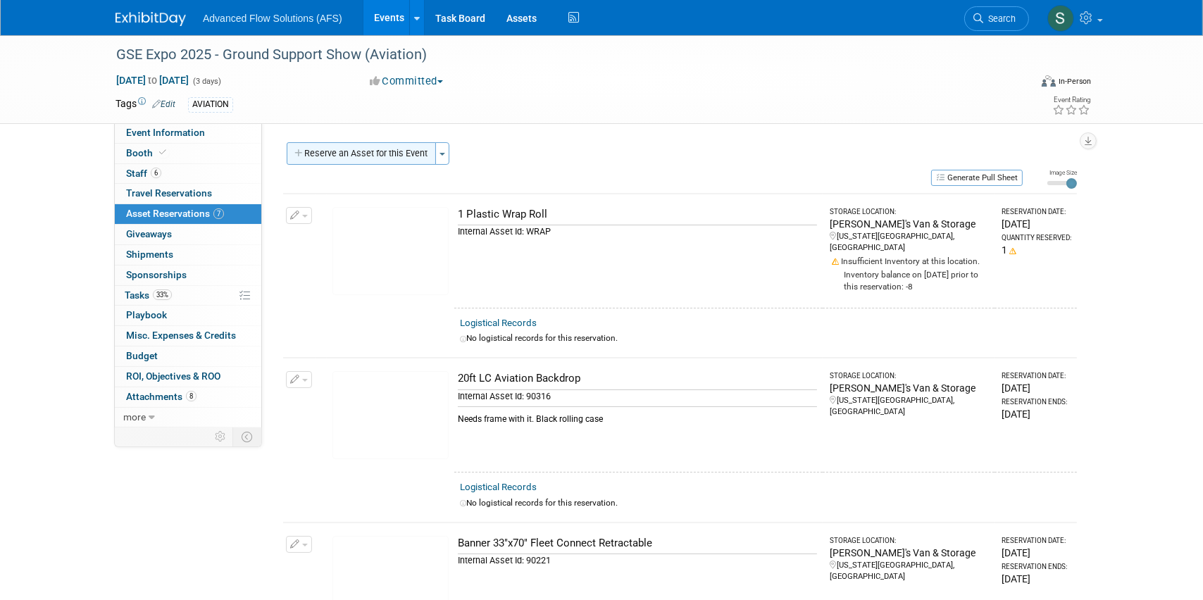
click at [331, 152] on button "Reserve an Asset for this Event" at bounding box center [361, 153] width 149 height 23
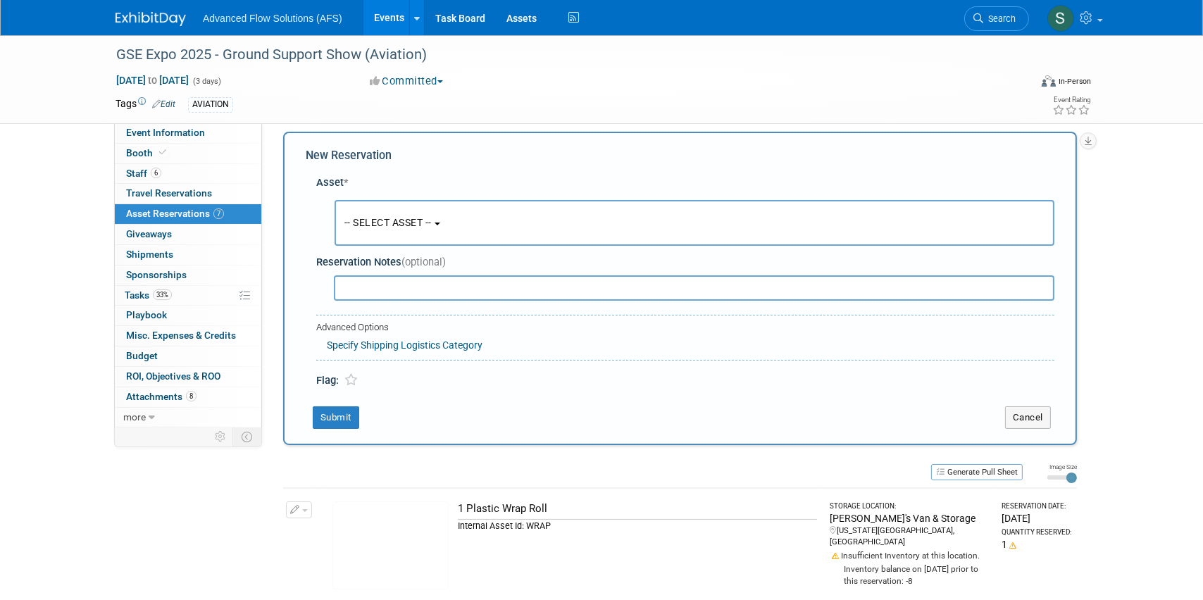
scroll to position [13, 0]
click at [441, 220] on button "-- SELECT ASSET --" at bounding box center [694, 220] width 720 height 46
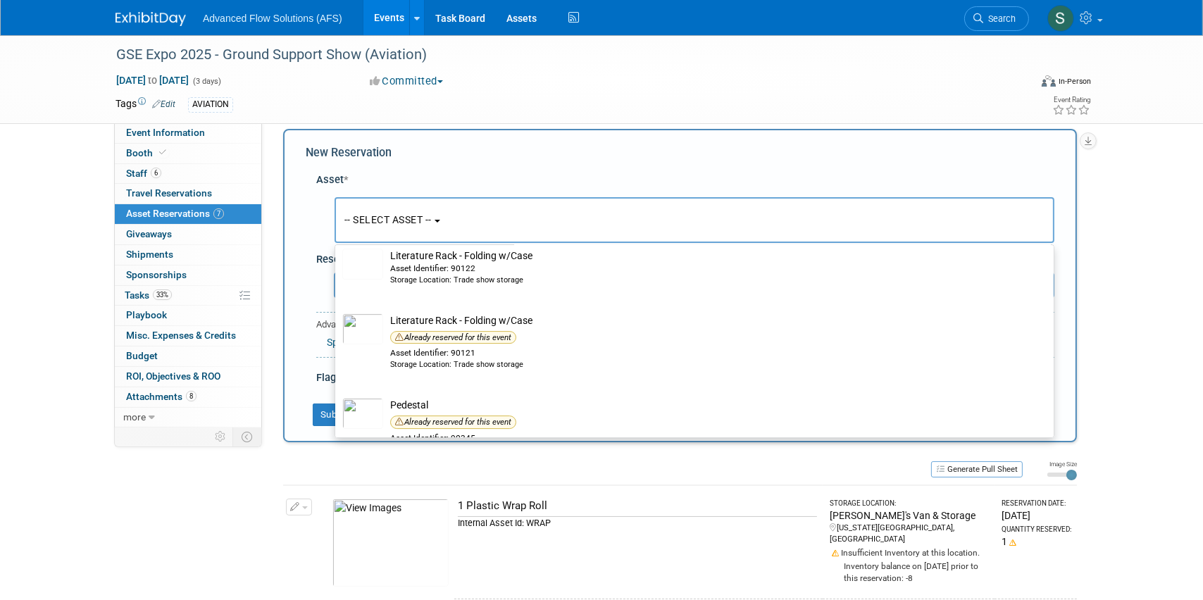
scroll to position [5952, 0]
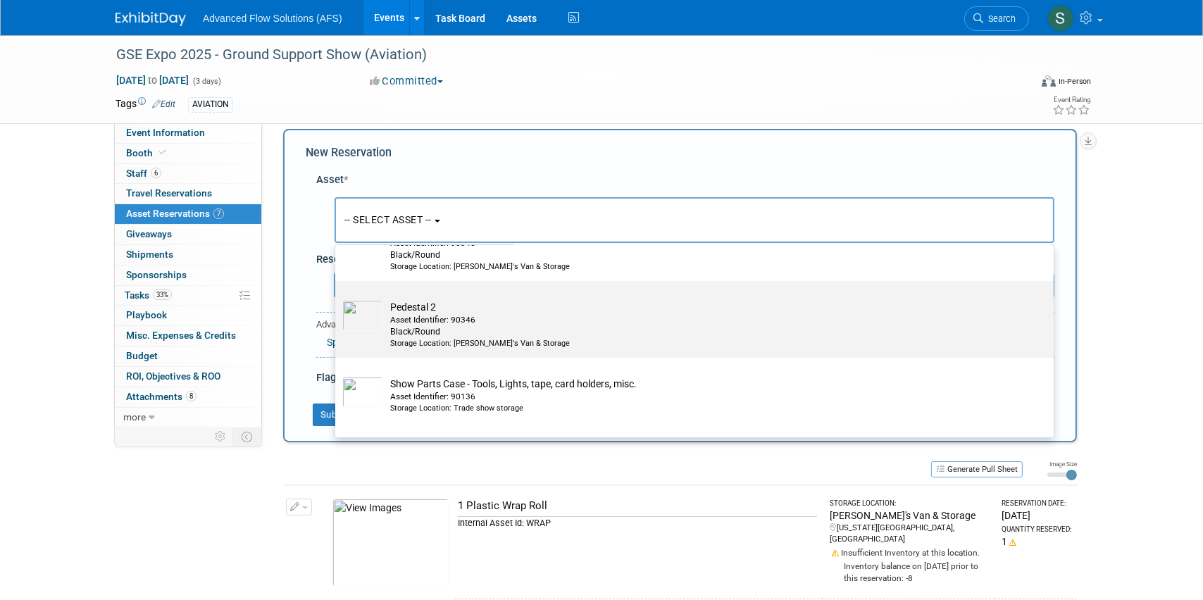
click at [418, 326] on div "Asset Identifier: 90346" at bounding box center [707, 320] width 635 height 12
click at [337, 298] on input "Pedestal 2 Asset Identifier: 90346 Black/Round Storage Location: [PERSON_NAME]'…" at bounding box center [332, 293] width 9 height 9
select select "10726088"
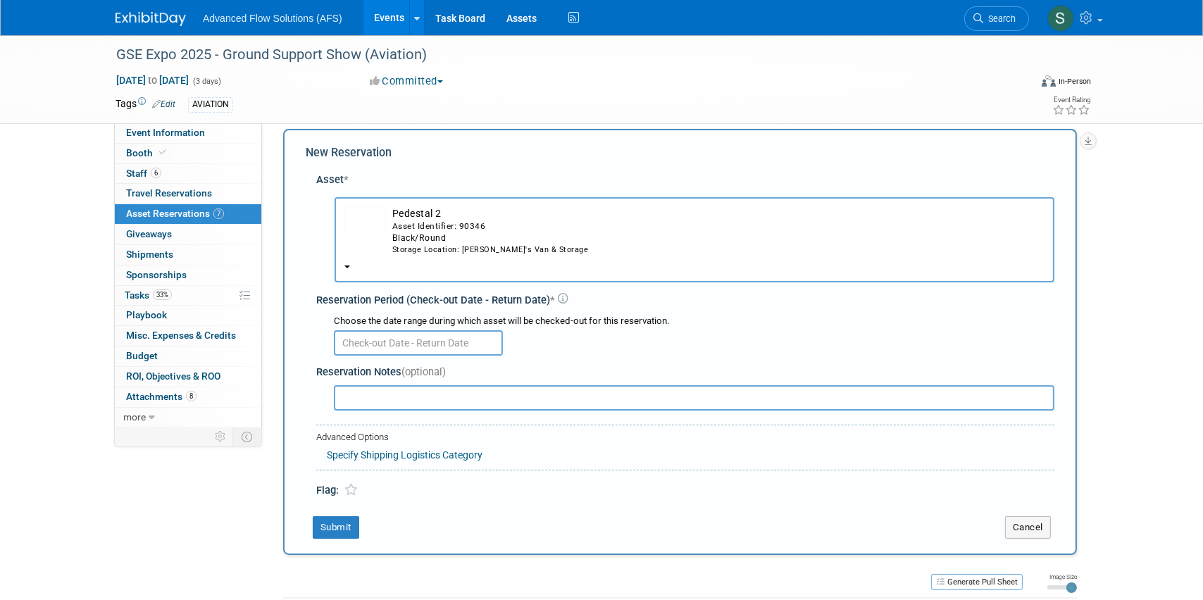
click at [445, 343] on input "text" at bounding box center [418, 342] width 169 height 25
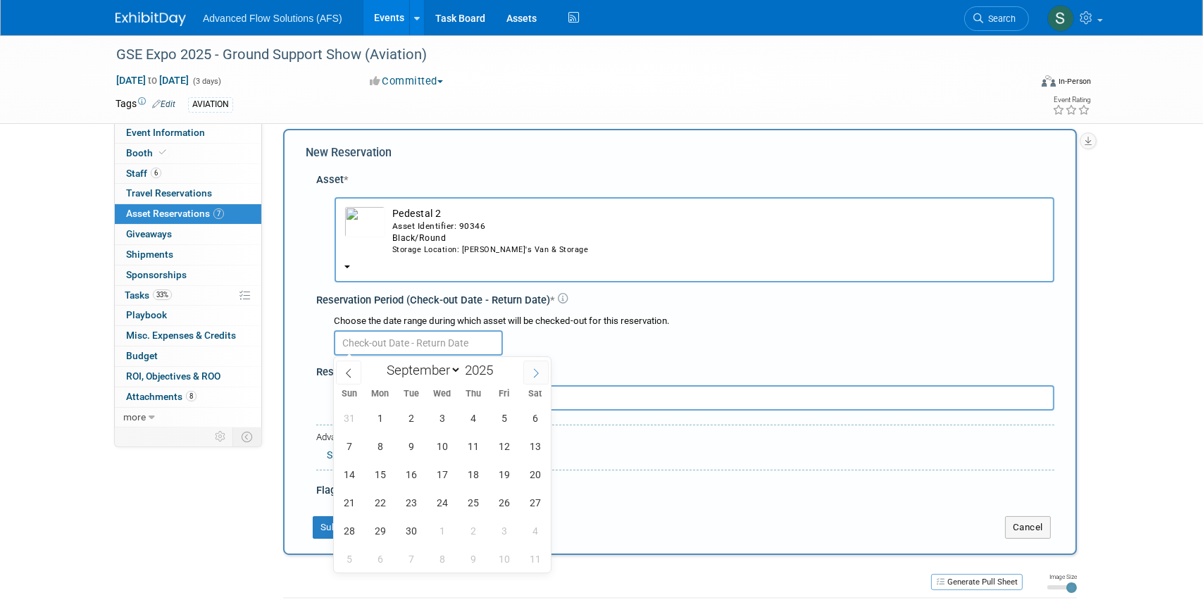
click at [535, 373] on icon at bounding box center [536, 373] width 10 height 10
click at [349, 373] on icon at bounding box center [349, 373] width 10 height 10
click at [338, 368] on span at bounding box center [348, 372] width 25 height 24
select select "7"
click at [381, 526] on span "25" at bounding box center [379, 530] width 27 height 27
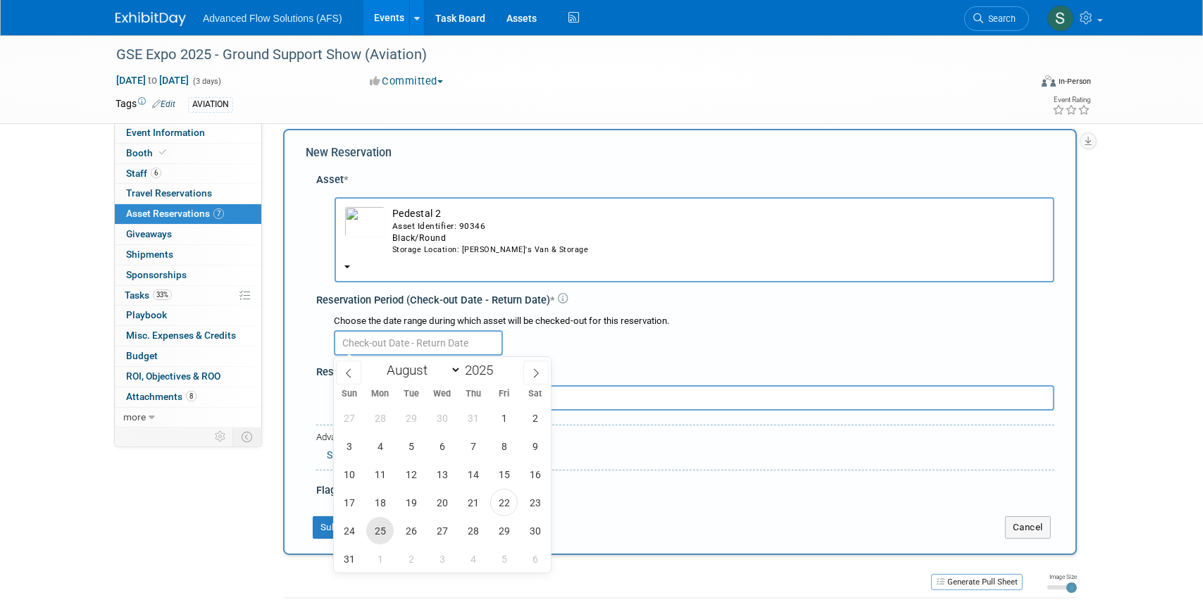
type input "[DATE]"
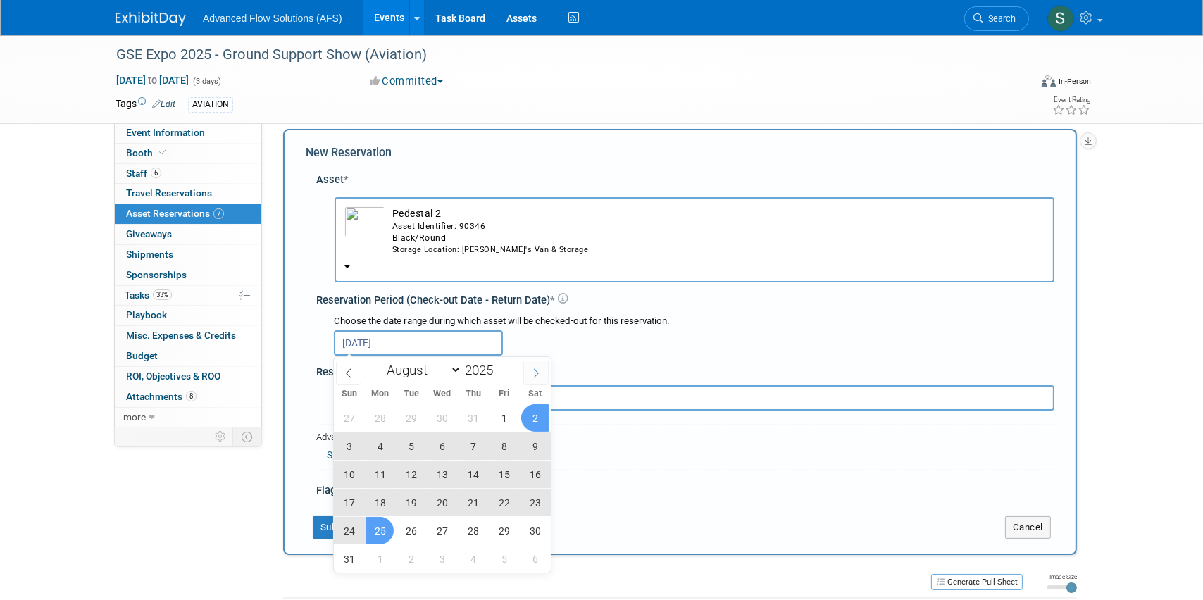
click at [528, 367] on span at bounding box center [535, 372] width 25 height 24
select select "8"
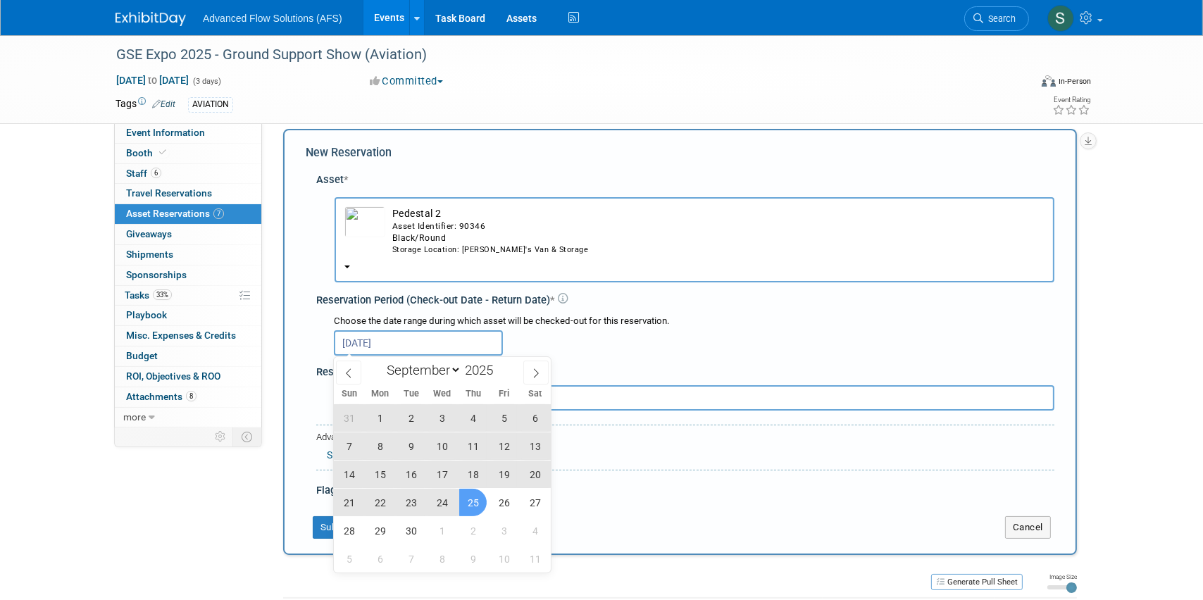
click at [471, 500] on span "25" at bounding box center [472, 502] width 27 height 27
type input "[DATE] to [DATE]"
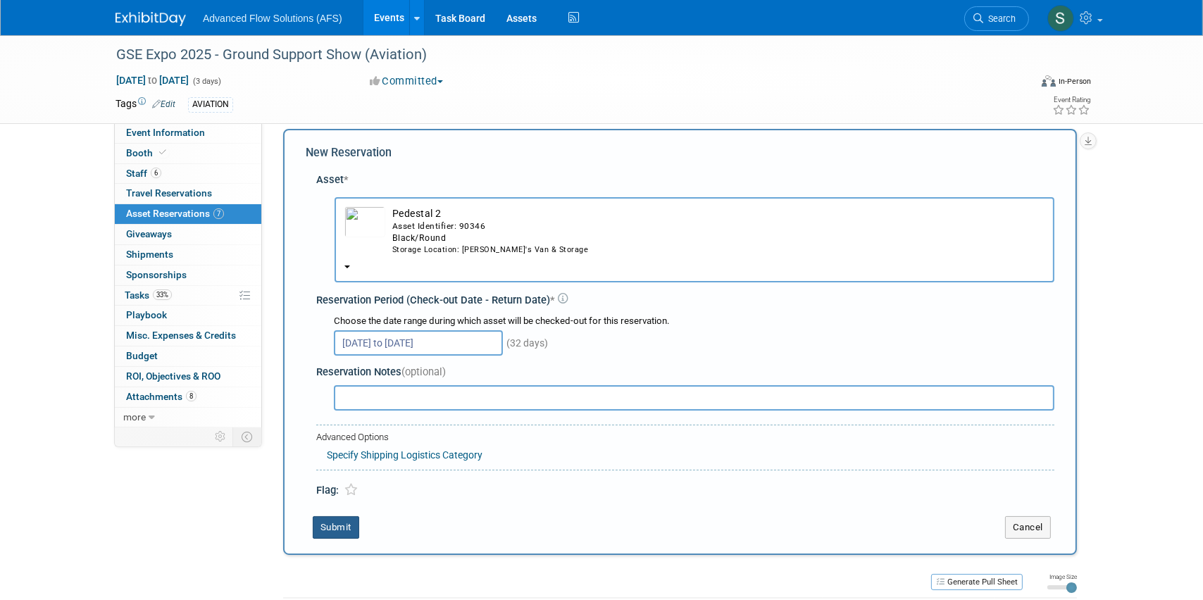
click at [344, 528] on button "Submit" at bounding box center [336, 527] width 46 height 23
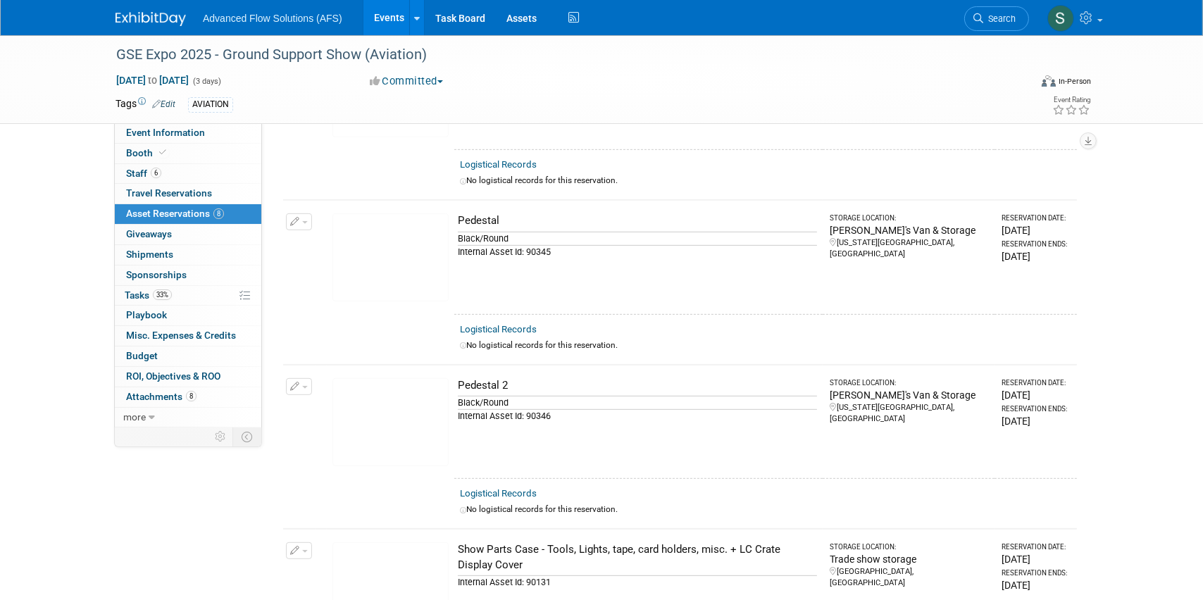
scroll to position [832, 0]
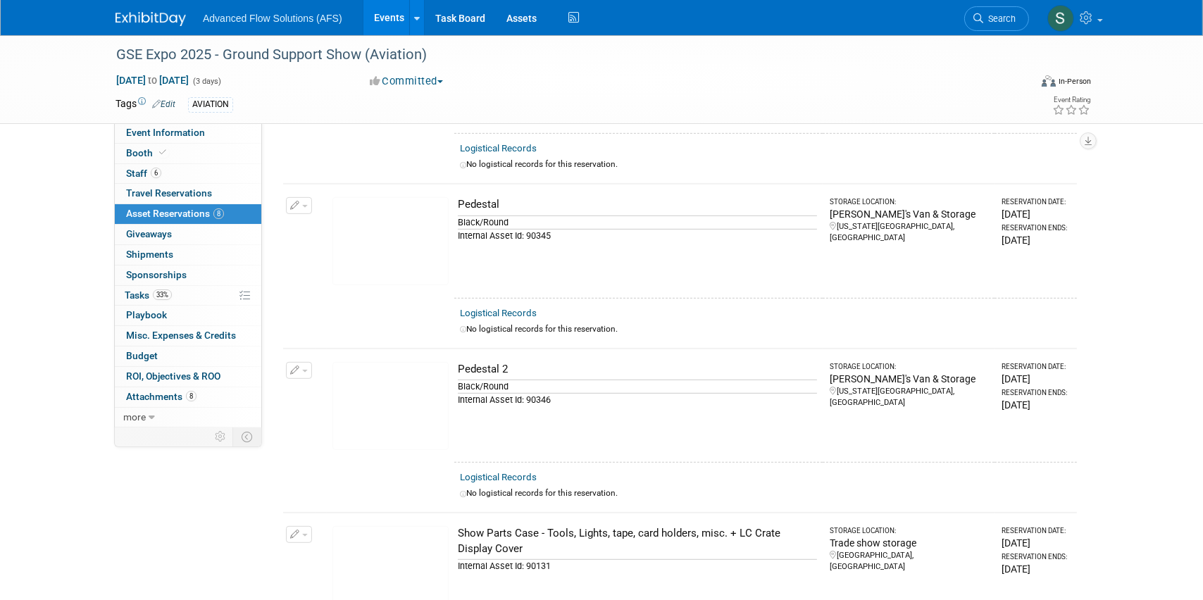
click at [1131, 64] on div "GSE Expo 2025 - Ground Support Show (Aviation) [DATE] to [DATE] (3 days) [DATE]…" at bounding box center [601, 79] width 1203 height 89
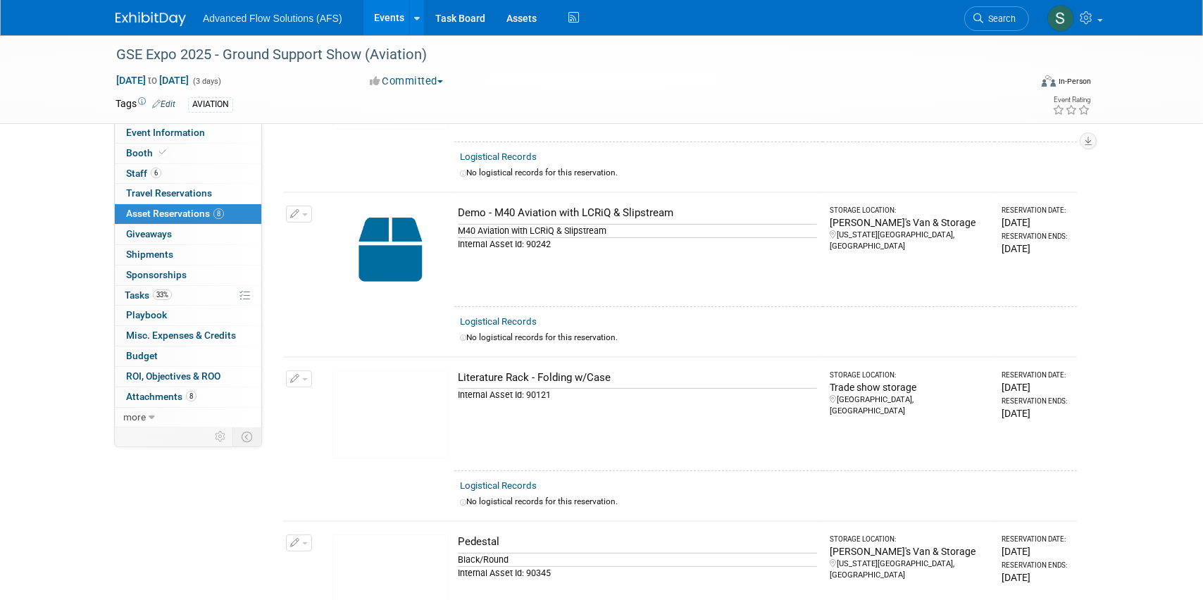
scroll to position [732, 0]
